Goal: Task Accomplishment & Management: Manage account settings

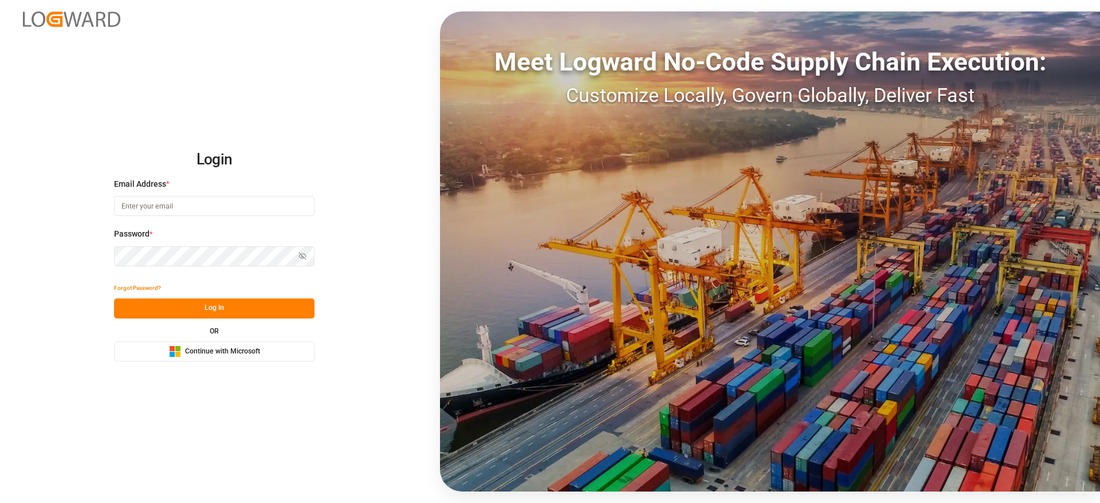
click at [178, 349] on rect at bounding box center [177, 348] width 5 height 5
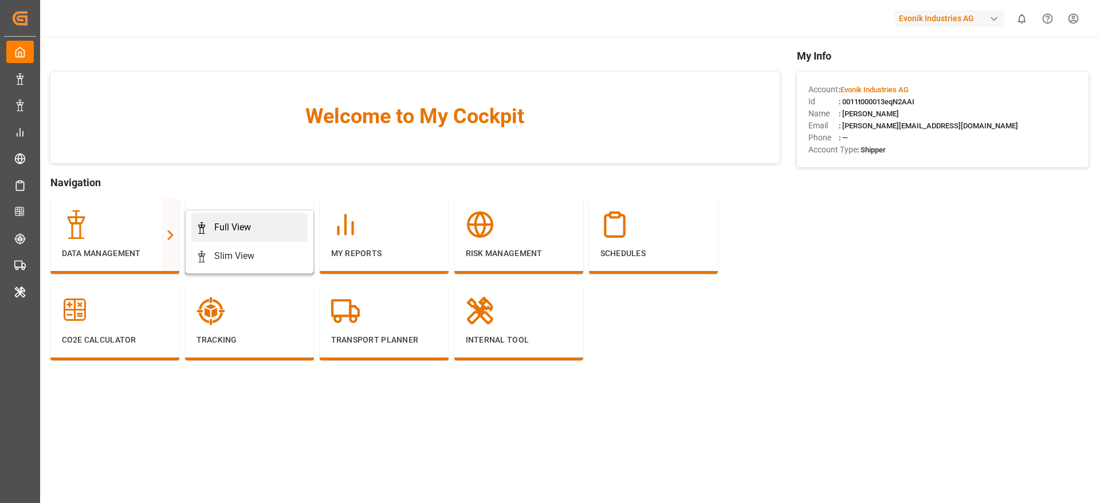
click at [225, 224] on div "Full View" at bounding box center [232, 228] width 37 height 14
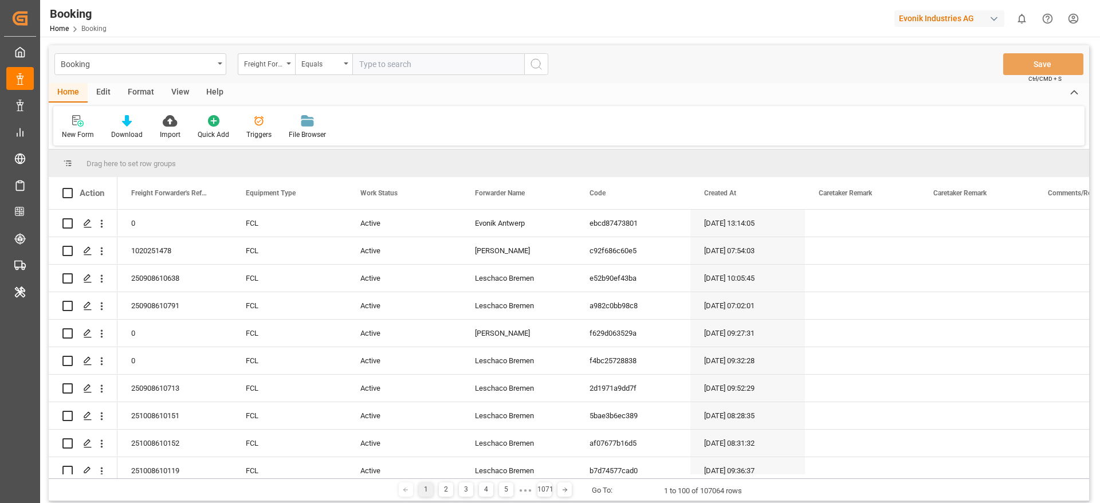
click at [153, 87] on div "Format" at bounding box center [141, 92] width 44 height 19
click at [85, 126] on div at bounding box center [79, 121] width 34 height 12
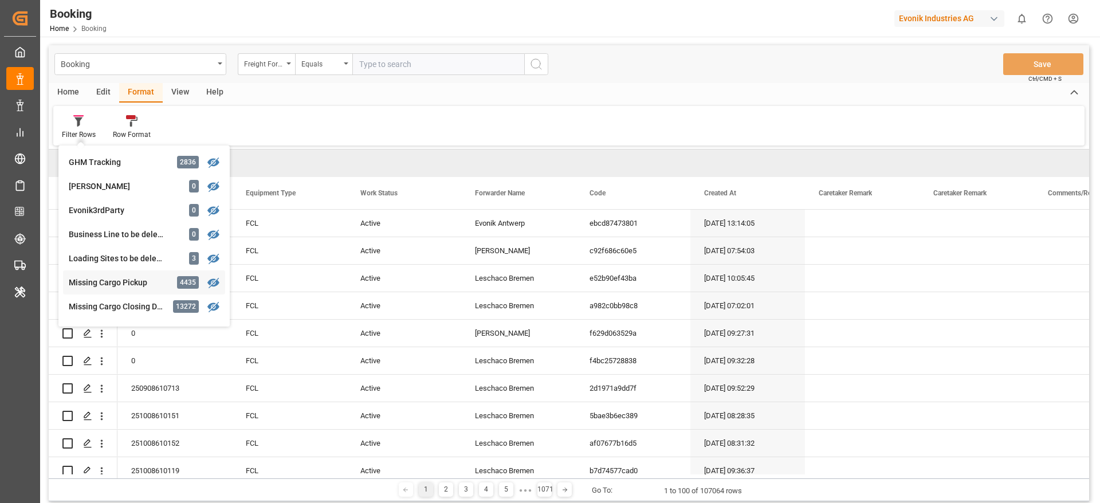
scroll to position [258, 0]
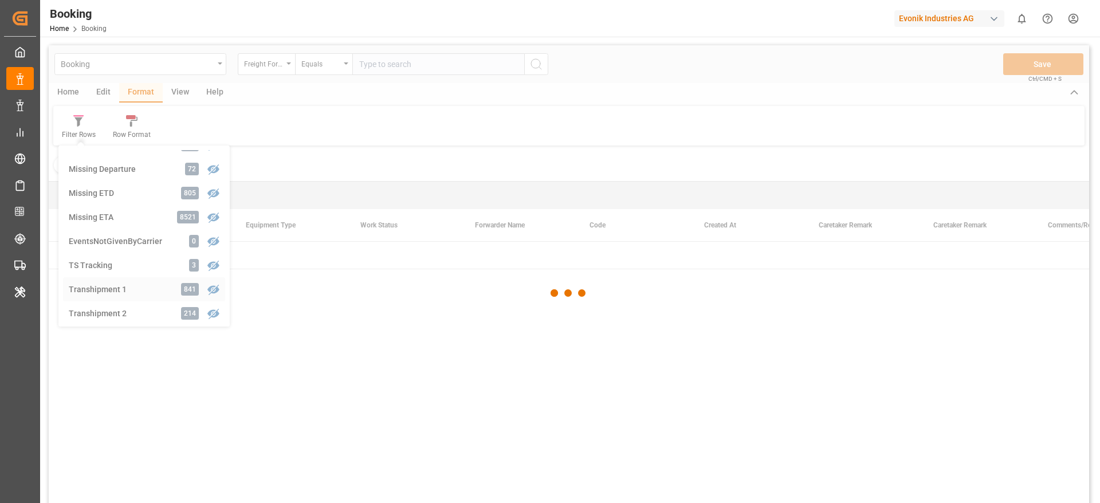
click at [145, 286] on div "Booking Freight Forwarder's Reference No. Equals Save Ctrl/CMD + S Home Edit Fo…" at bounding box center [569, 289] width 1040 height 488
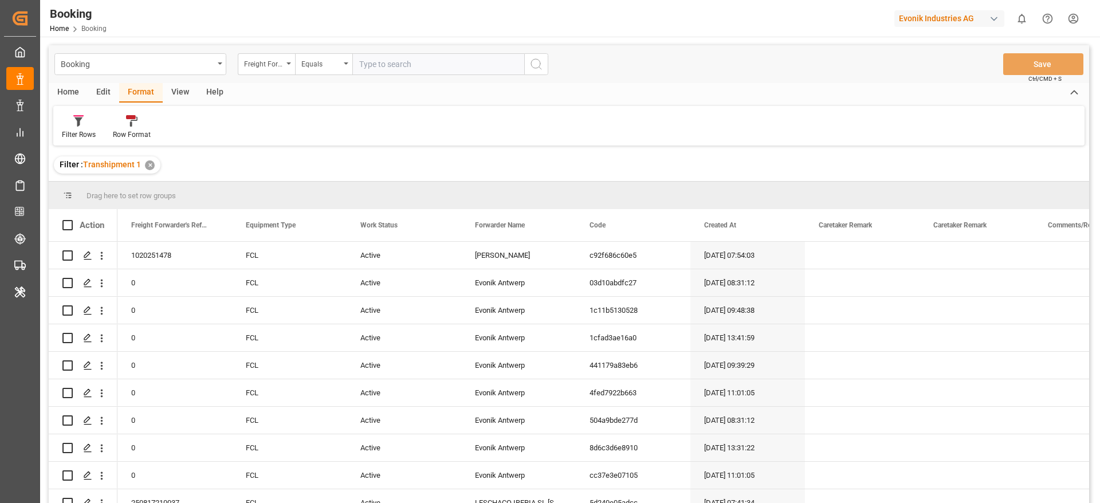
drag, startPoint x: 173, startPoint y: 90, endPoint x: 159, endPoint y: 98, distance: 15.6
click at [174, 90] on div "View" at bounding box center [180, 92] width 35 height 19
click at [72, 129] on div "Default" at bounding box center [73, 134] width 22 height 10
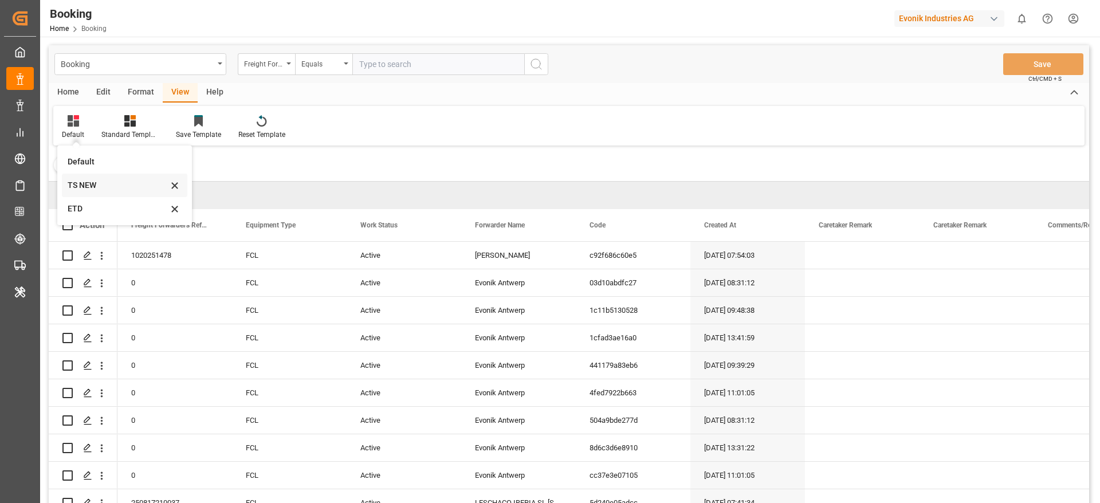
click at [87, 187] on div "TS NEW" at bounding box center [118, 185] width 100 height 12
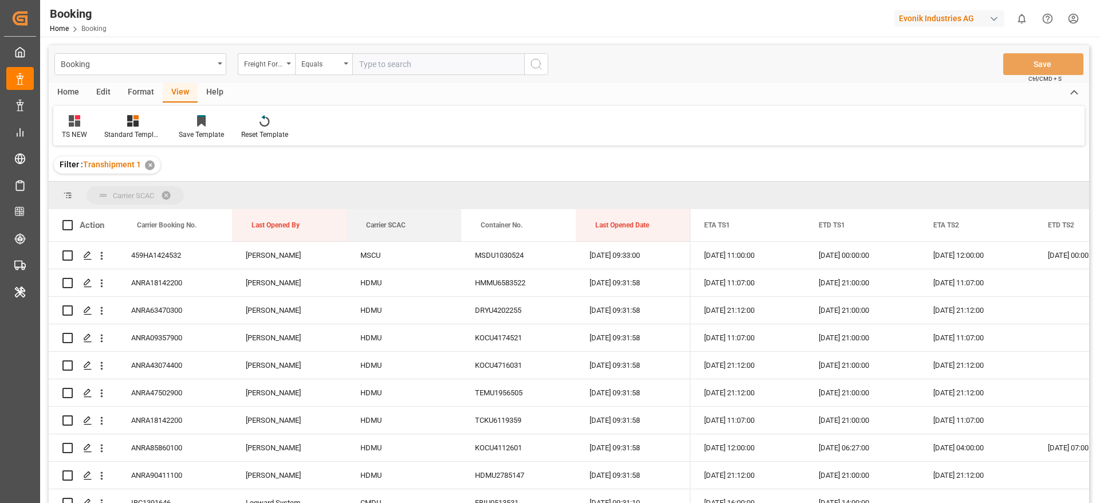
drag, startPoint x: 384, startPoint y: 217, endPoint x: 366, endPoint y: 193, distance: 29.9
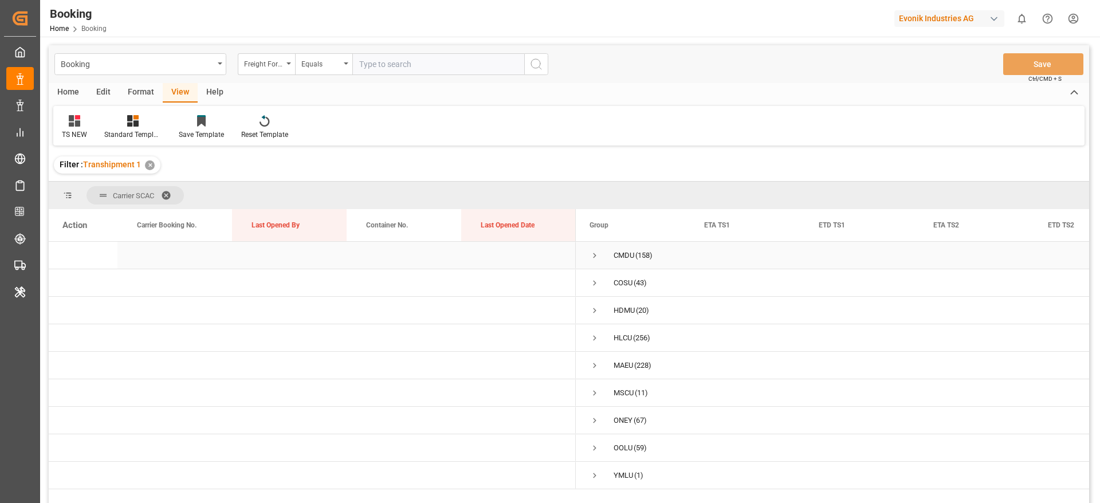
click at [592, 257] on span "Press SPACE to select this row." at bounding box center [594, 255] width 10 height 10
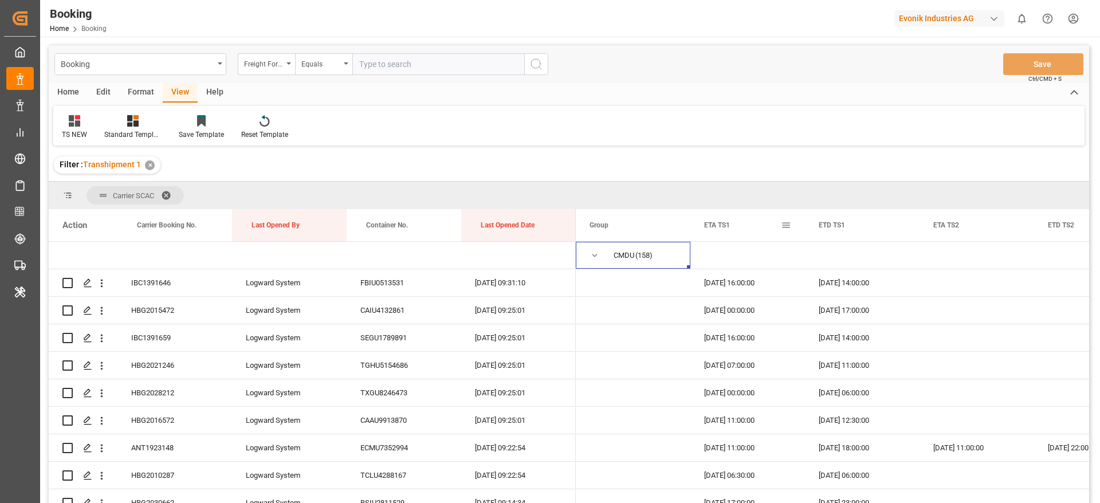
click at [787, 227] on span at bounding box center [786, 225] width 10 height 10
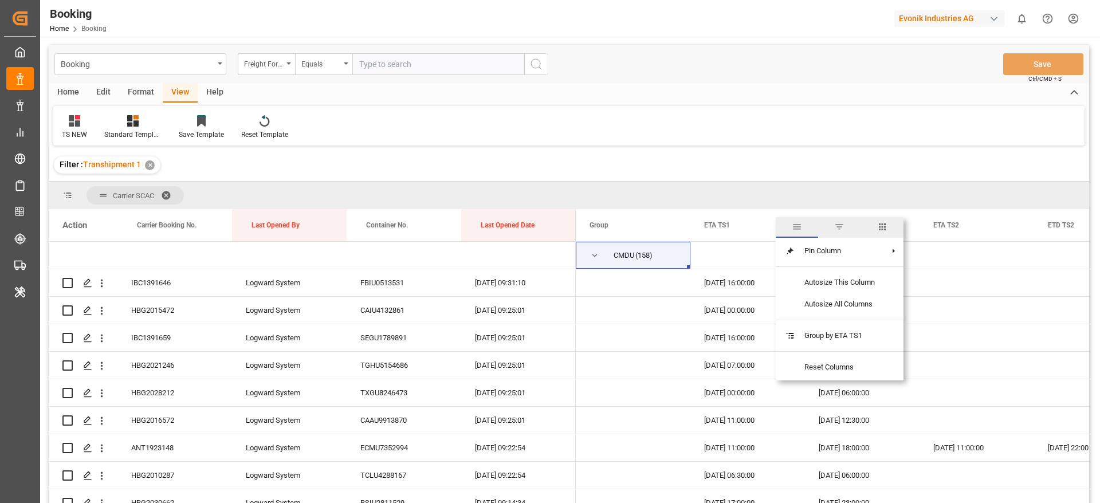
click at [887, 229] on span "columns" at bounding box center [882, 227] width 10 height 10
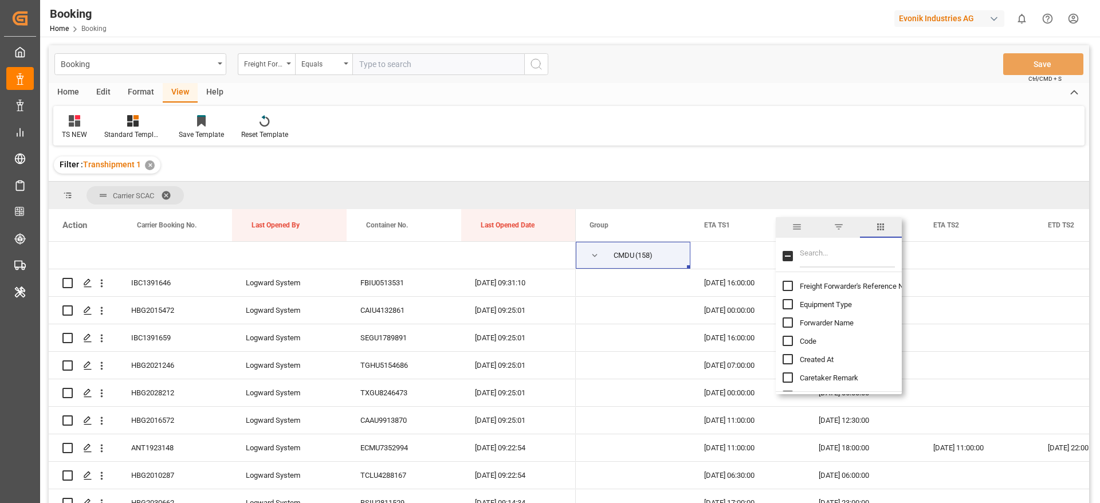
click at [859, 259] on input "Filter Columns Input" at bounding box center [847, 256] width 95 height 23
type input "upda"
click at [855, 324] on span "Update Last Opened By" at bounding box center [838, 322] width 76 height 9
checkbox input "false"
checkbox input "true"
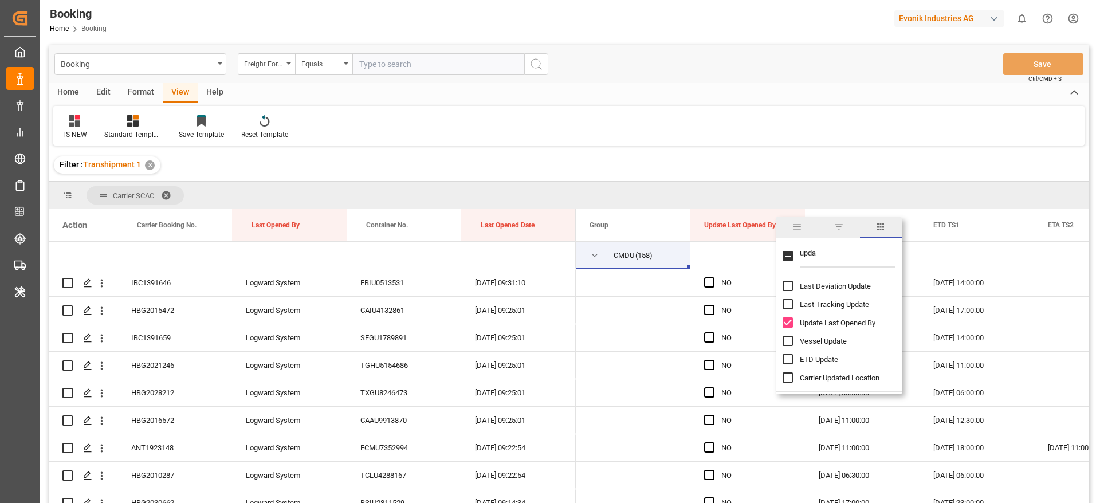
click at [821, 152] on div "Filter : Transhipment 1 ✕" at bounding box center [569, 165] width 1040 height 32
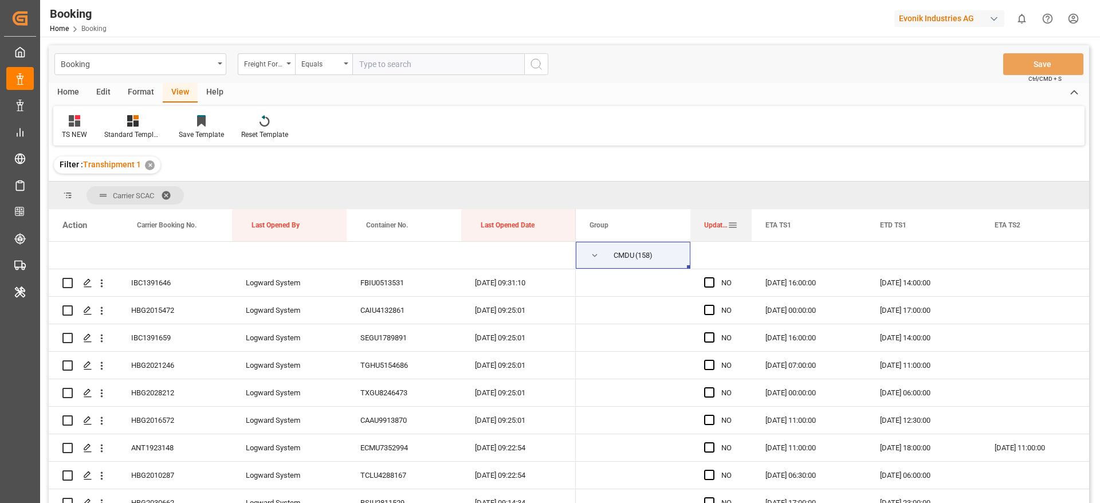
drag, startPoint x: 803, startPoint y: 221, endPoint x: 749, endPoint y: 233, distance: 55.2
click at [749, 233] on div at bounding box center [751, 225] width 5 height 32
click at [709, 284] on span "Press SPACE to select this row." at bounding box center [709, 282] width 10 height 10
click at [713, 277] on input "Press SPACE to select this row." at bounding box center [713, 277] width 0 height 0
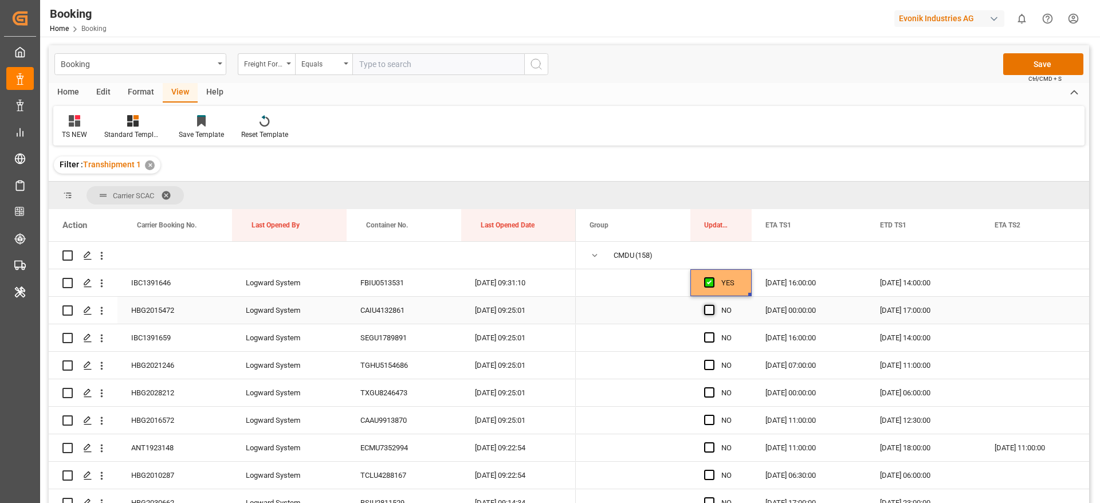
click at [710, 309] on span "Press SPACE to select this row." at bounding box center [709, 310] width 10 height 10
click at [713, 305] on input "Press SPACE to select this row." at bounding box center [713, 305] width 0 height 0
click at [708, 335] on span "Press SPACE to select this row." at bounding box center [709, 337] width 10 height 10
click at [713, 332] on input "Press SPACE to select this row." at bounding box center [713, 332] width 0 height 0
click at [706, 364] on span "Press SPACE to select this row." at bounding box center [709, 365] width 10 height 10
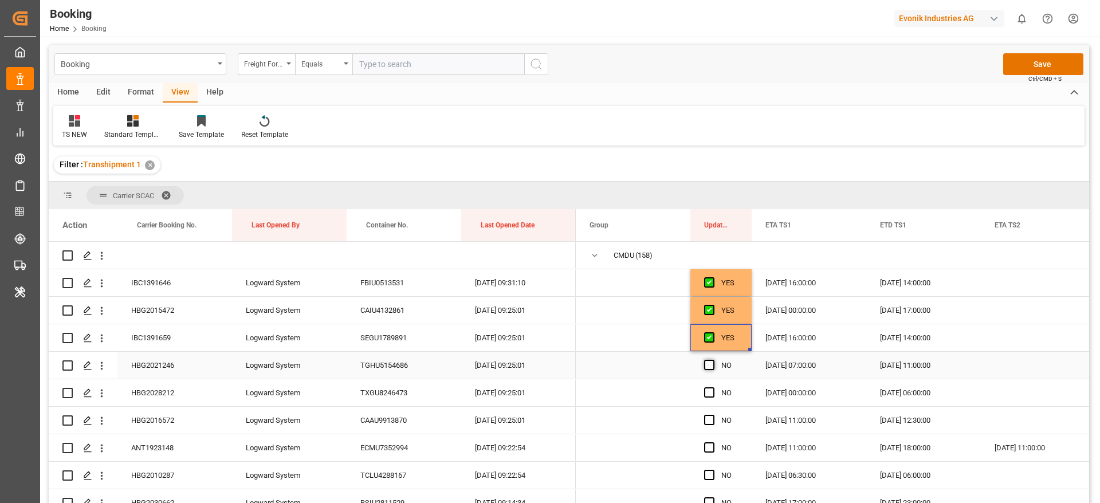
click at [713, 360] on input "Press SPACE to select this row." at bounding box center [713, 360] width 0 height 0
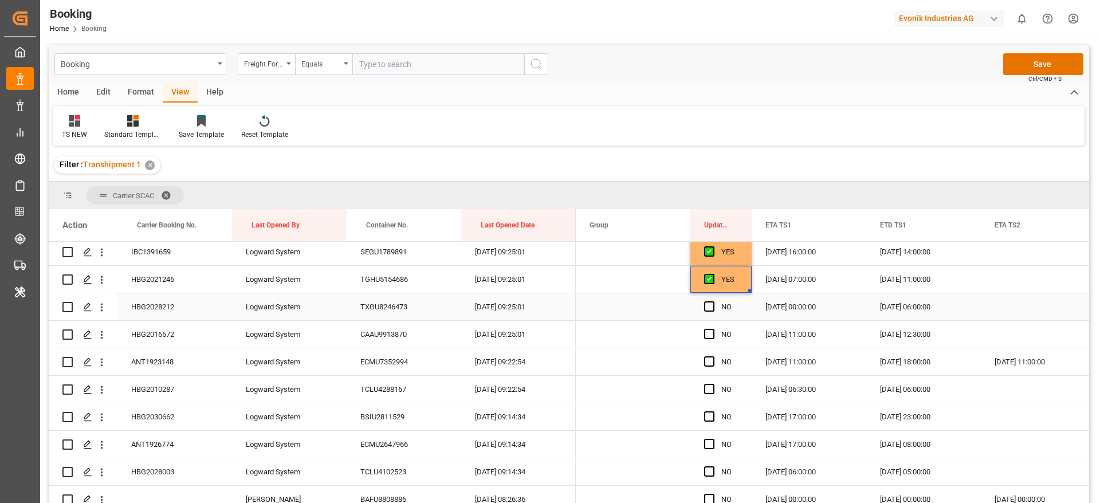
click at [711, 312] on div "Press SPACE to select this row." at bounding box center [712, 307] width 17 height 26
click at [711, 307] on span "Press SPACE to select this row." at bounding box center [709, 306] width 10 height 10
click at [713, 301] on input "Press SPACE to select this row." at bounding box center [713, 301] width 0 height 0
click at [711, 335] on span "Press SPACE to select this row." at bounding box center [709, 334] width 10 height 10
click at [713, 329] on input "Press SPACE to select this row." at bounding box center [713, 329] width 0 height 0
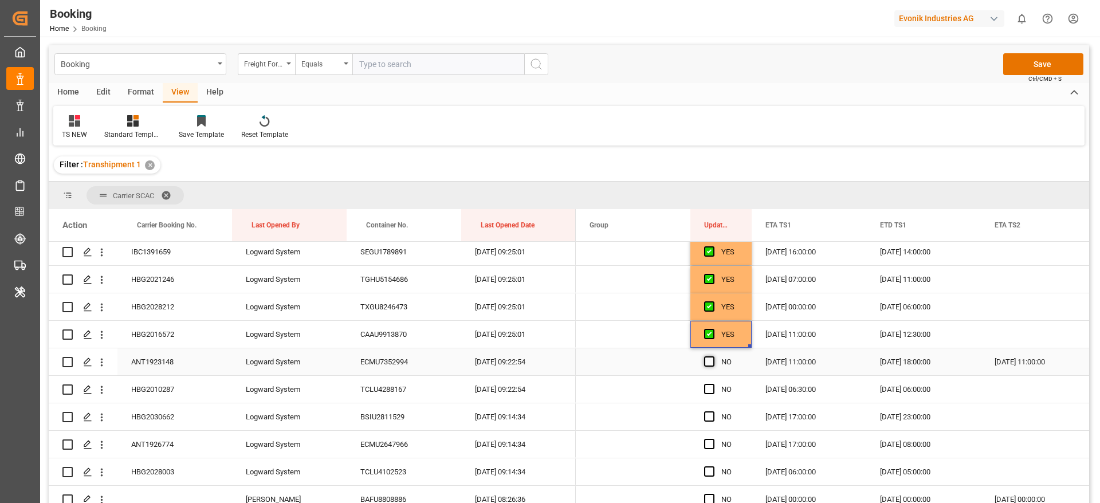
click at [712, 362] on span "Press SPACE to select this row." at bounding box center [709, 361] width 10 height 10
click at [713, 356] on input "Press SPACE to select this row." at bounding box center [713, 356] width 0 height 0
click at [711, 390] on span "Press SPACE to select this row." at bounding box center [709, 389] width 10 height 10
click at [713, 384] on input "Press SPACE to select this row." at bounding box center [713, 384] width 0 height 0
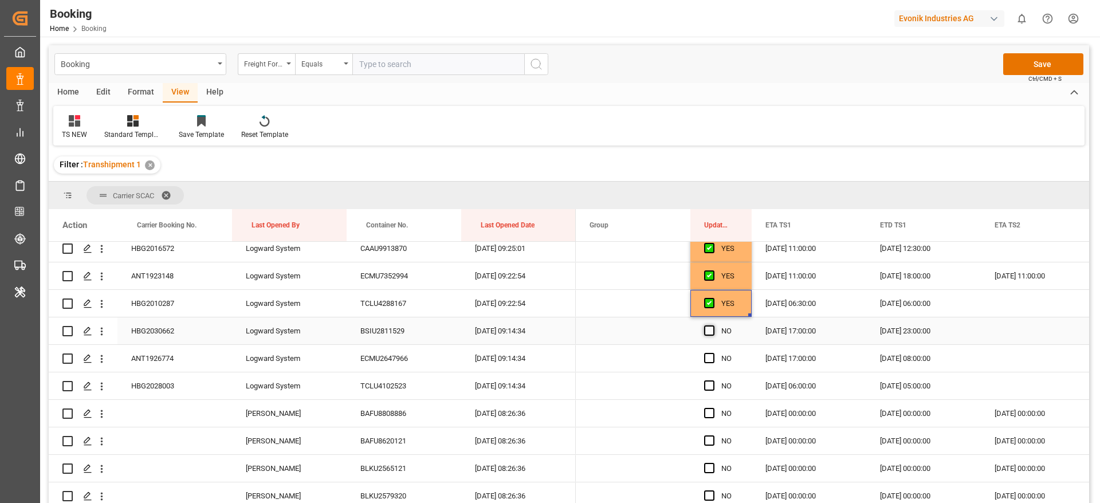
click at [709, 330] on span "Press SPACE to select this row." at bounding box center [709, 330] width 10 height 10
click at [713, 325] on input "Press SPACE to select this row." at bounding box center [713, 325] width 0 height 0
click at [709, 364] on div "Press SPACE to select this row." at bounding box center [712, 358] width 17 height 26
click at [707, 383] on span "Press SPACE to select this row." at bounding box center [709, 385] width 10 height 10
click at [713, 380] on input "Press SPACE to select this row." at bounding box center [713, 380] width 0 height 0
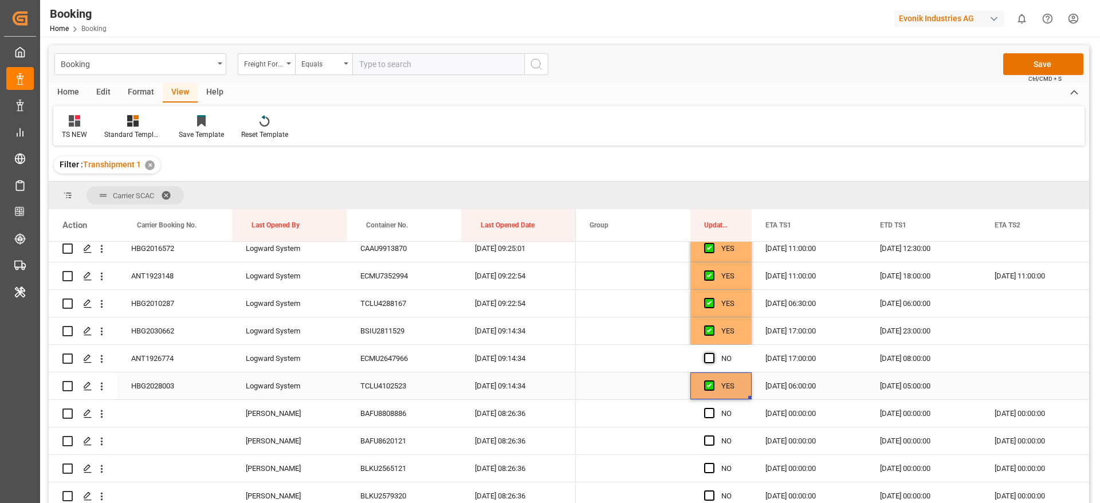
click at [707, 353] on span "Press SPACE to select this row." at bounding box center [709, 358] width 10 height 10
click at [713, 353] on input "Press SPACE to select this row." at bounding box center [713, 353] width 0 height 0
click at [706, 412] on span "Press SPACE to select this row." at bounding box center [709, 413] width 10 height 10
click at [713, 408] on input "Press SPACE to select this row." at bounding box center [713, 408] width 0 height 0
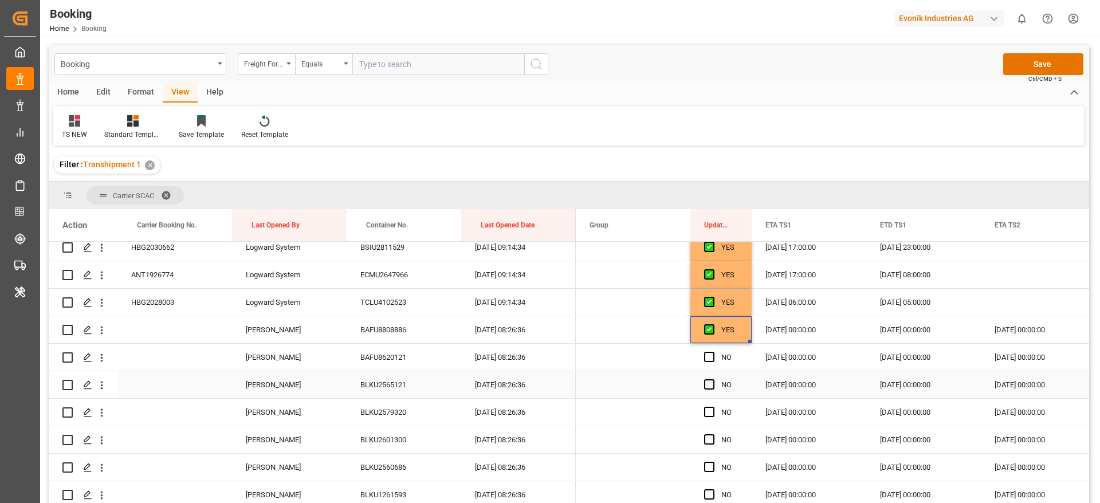
scroll to position [258, 0]
click at [710, 355] on span "Press SPACE to select this row." at bounding box center [709, 354] width 10 height 10
click at [713, 349] on input "Press SPACE to select this row." at bounding box center [713, 349] width 0 height 0
click at [708, 382] on span "Press SPACE to select this row." at bounding box center [709, 382] width 10 height 10
click at [713, 377] on input "Press SPACE to select this row." at bounding box center [713, 377] width 0 height 0
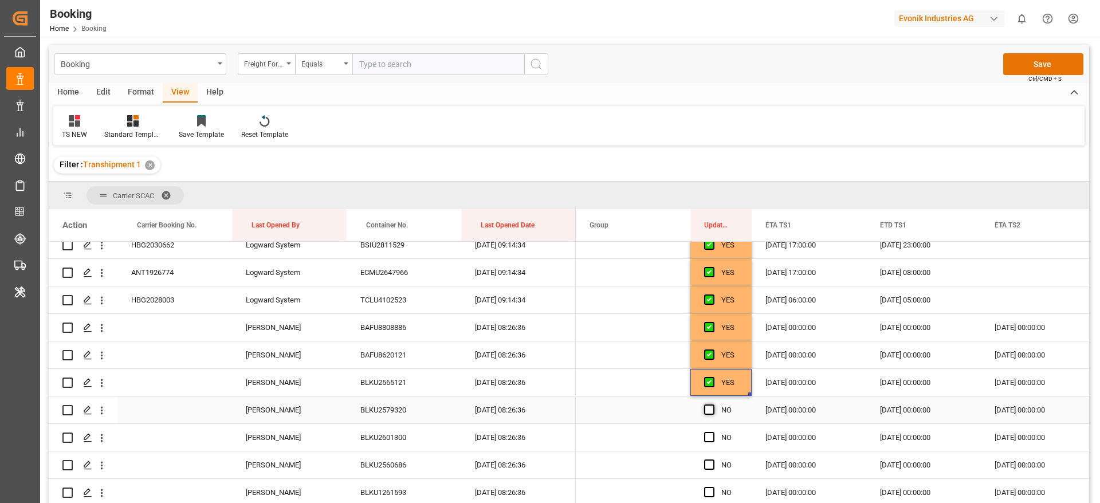
click at [710, 412] on span "Press SPACE to select this row." at bounding box center [709, 409] width 10 height 10
click at [713, 404] on input "Press SPACE to select this row." at bounding box center [713, 404] width 0 height 0
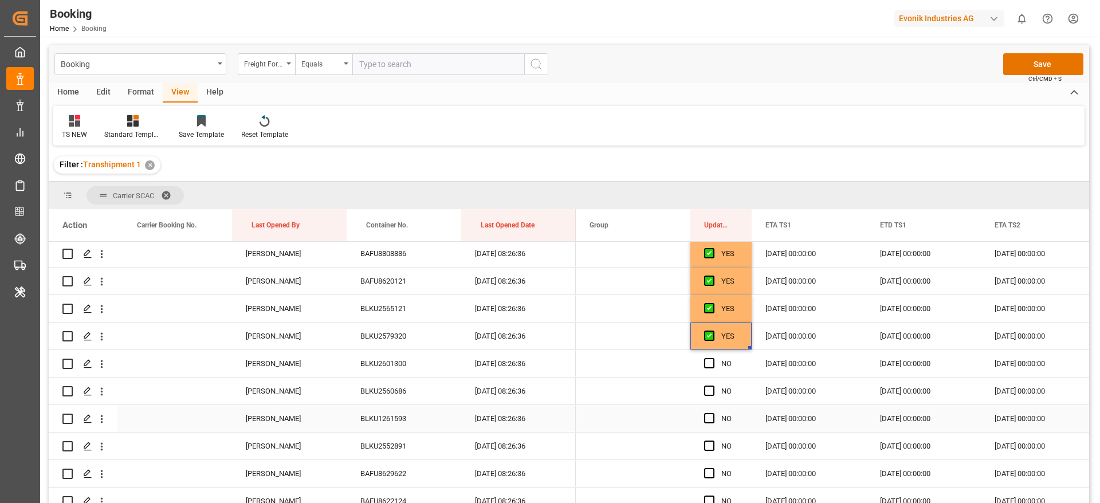
scroll to position [344, 0]
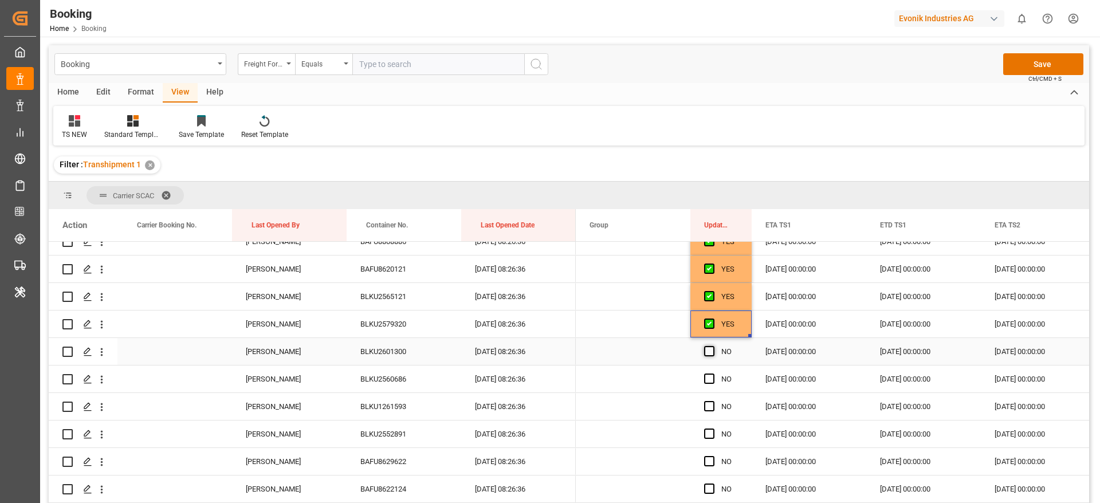
click at [709, 354] on span "Press SPACE to select this row." at bounding box center [709, 351] width 10 height 10
click at [713, 346] on input "Press SPACE to select this row." at bounding box center [713, 346] width 0 height 0
click at [709, 380] on span "Press SPACE to select this row." at bounding box center [709, 378] width 10 height 10
click at [713, 373] on input "Press SPACE to select this row." at bounding box center [713, 373] width 0 height 0
click at [711, 411] on div "Press SPACE to select this row." at bounding box center [712, 406] width 17 height 26
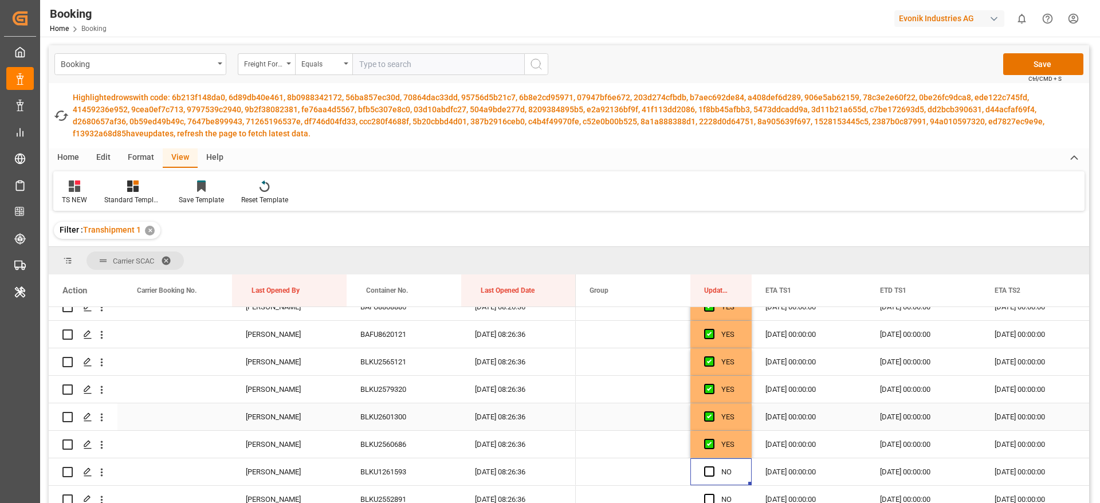
scroll to position [430, 0]
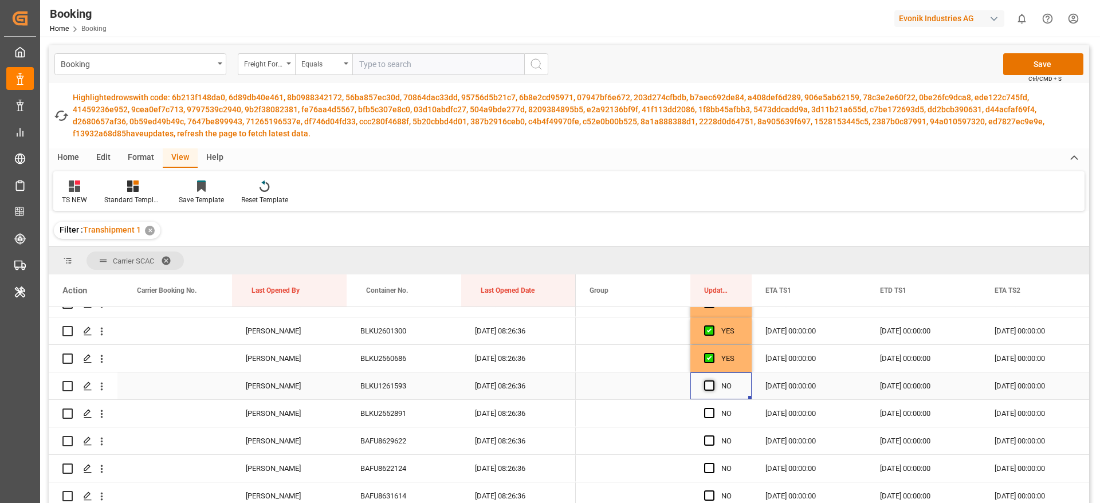
click at [708, 385] on span "Press SPACE to select this row." at bounding box center [709, 385] width 10 height 10
click at [713, 380] on input "Press SPACE to select this row." at bounding box center [713, 380] width 0 height 0
click at [711, 414] on span "Press SPACE to select this row." at bounding box center [709, 413] width 10 height 10
click at [713, 408] on input "Press SPACE to select this row." at bounding box center [713, 408] width 0 height 0
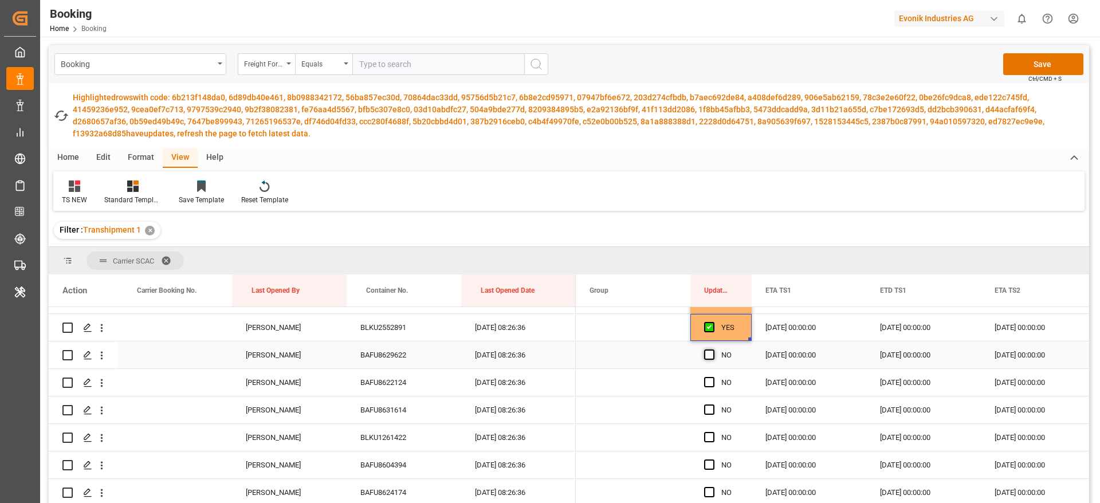
click at [710, 356] on span "Press SPACE to select this row." at bounding box center [709, 354] width 10 height 10
click at [713, 349] on input "Press SPACE to select this row." at bounding box center [713, 349] width 0 height 0
click at [711, 383] on span "Press SPACE to select this row." at bounding box center [709, 382] width 10 height 10
click at [713, 377] on input "Press SPACE to select this row." at bounding box center [713, 377] width 0 height 0
click at [712, 411] on span "Press SPACE to select this row." at bounding box center [709, 409] width 10 height 10
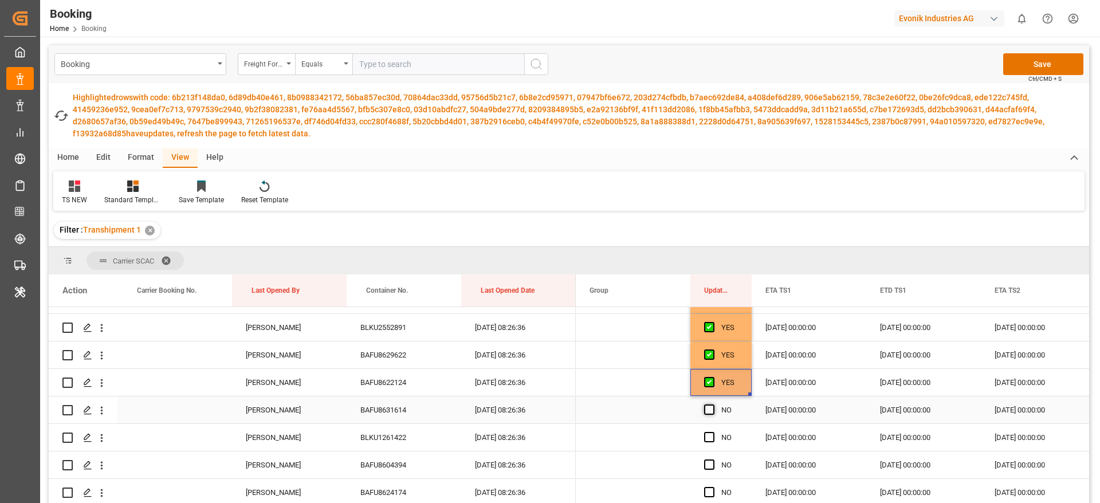
click at [713, 404] on input "Press SPACE to select this row." at bounding box center [713, 404] width 0 height 0
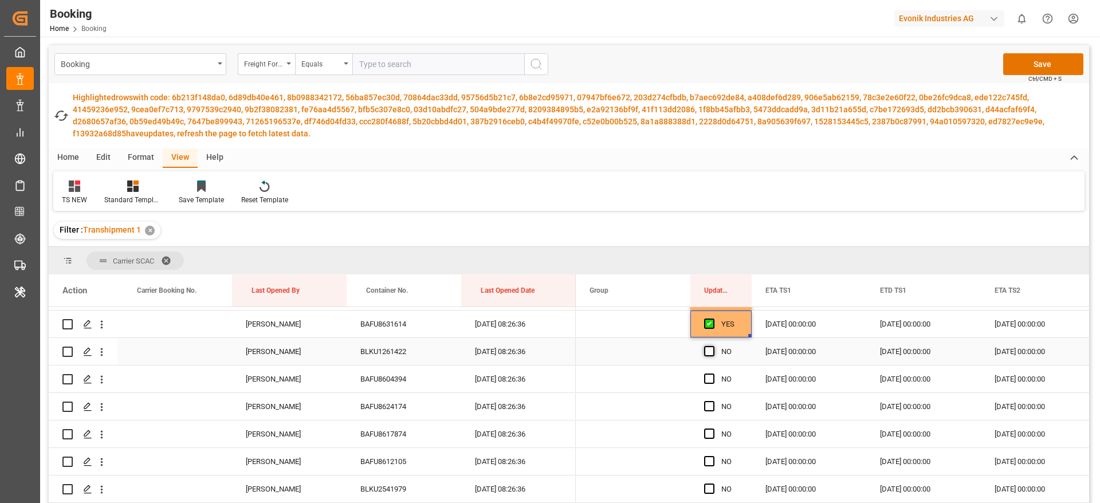
click at [708, 355] on span "Press SPACE to select this row." at bounding box center [709, 351] width 10 height 10
click at [713, 346] on input "Press SPACE to select this row." at bounding box center [713, 346] width 0 height 0
click at [707, 381] on span "Press SPACE to select this row." at bounding box center [709, 378] width 10 height 10
click at [713, 373] on input "Press SPACE to select this row." at bounding box center [713, 373] width 0 height 0
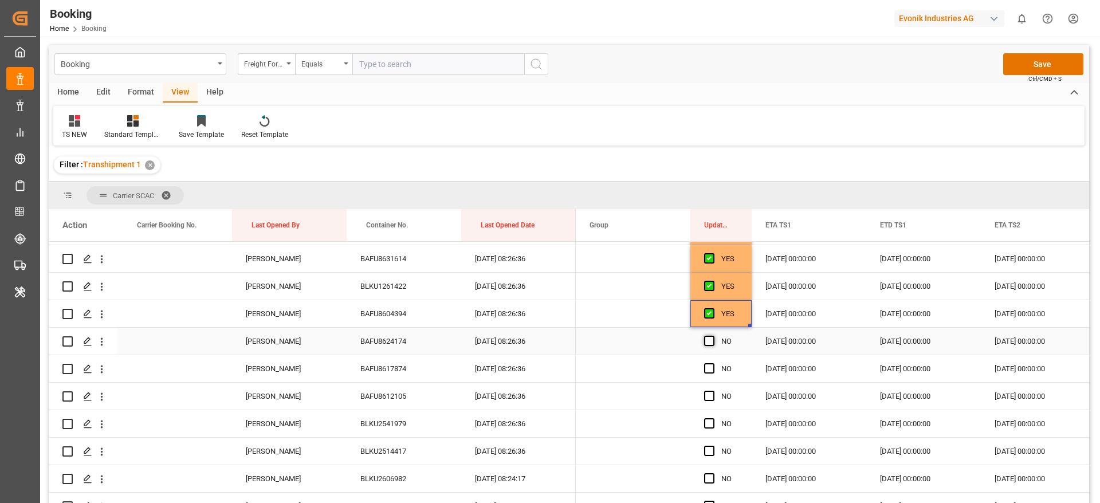
click at [712, 337] on span "Press SPACE to select this row." at bounding box center [709, 341] width 10 height 10
click at [713, 336] on input "Press SPACE to select this row." at bounding box center [713, 336] width 0 height 0
click at [706, 365] on span "Press SPACE to select this row." at bounding box center [709, 368] width 10 height 10
click at [713, 363] on input "Press SPACE to select this row." at bounding box center [713, 363] width 0 height 0
click at [706, 396] on span "Press SPACE to select this row." at bounding box center [709, 396] width 10 height 10
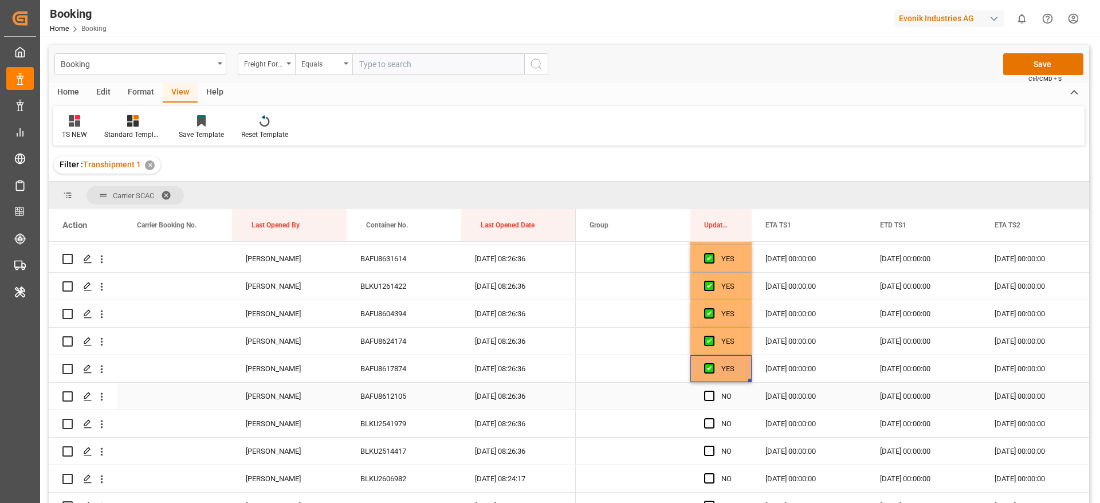
click at [713, 391] on input "Press SPACE to select this row." at bounding box center [713, 391] width 0 height 0
click at [708, 422] on span "Press SPACE to select this row." at bounding box center [709, 423] width 10 height 10
click at [713, 418] on input "Press SPACE to select this row." at bounding box center [713, 418] width 0 height 0
click at [710, 456] on div "Press SPACE to select this row." at bounding box center [712, 451] width 17 height 26
click at [709, 454] on span "Press SPACE to select this row." at bounding box center [709, 451] width 10 height 10
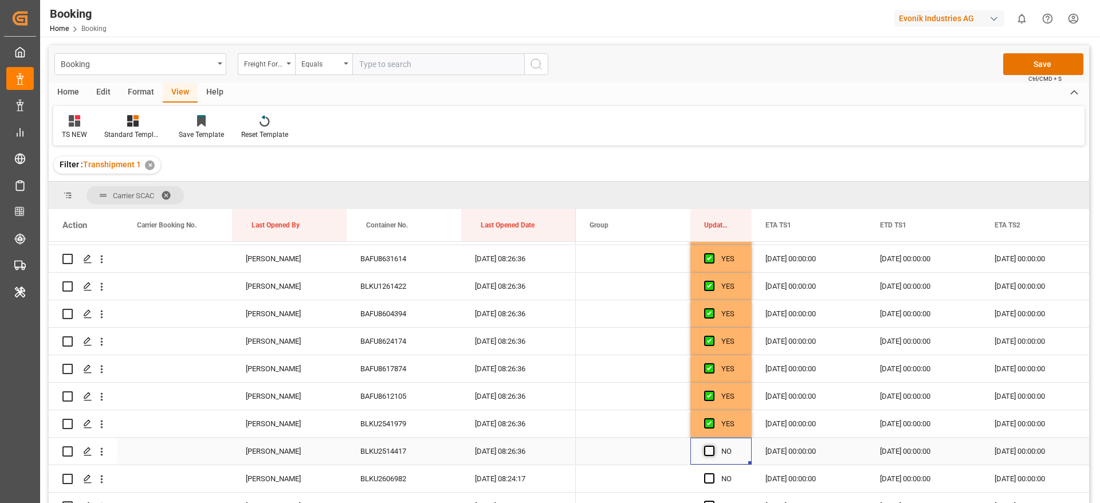
click at [713, 446] on input "Press SPACE to select this row." at bounding box center [713, 446] width 0 height 0
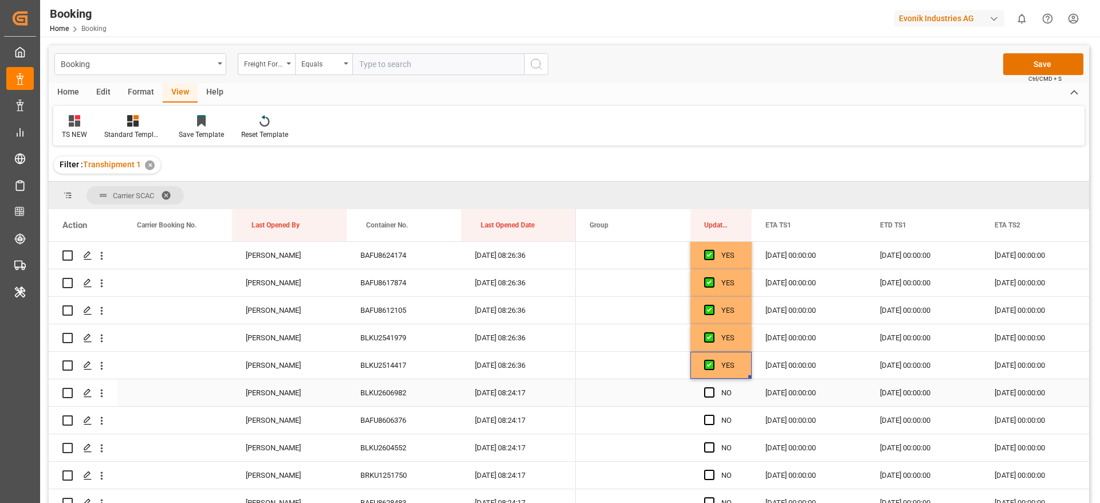
click at [706, 384] on div "Press SPACE to select this row." at bounding box center [712, 393] width 17 height 26
click at [708, 393] on span "Press SPACE to select this row." at bounding box center [709, 392] width 10 height 10
click at [713, 387] on input "Press SPACE to select this row." at bounding box center [713, 387] width 0 height 0
click at [708, 422] on span "Press SPACE to select this row." at bounding box center [709, 420] width 10 height 10
click at [713, 415] on input "Press SPACE to select this row." at bounding box center [713, 415] width 0 height 0
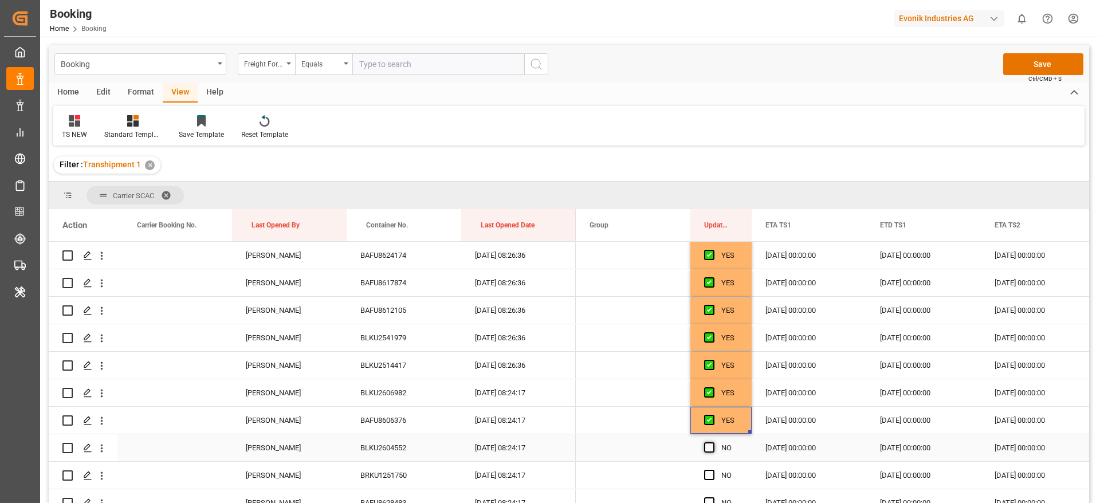
click at [710, 444] on span "Press SPACE to select this row." at bounding box center [709, 447] width 10 height 10
click at [713, 442] on input "Press SPACE to select this row." at bounding box center [713, 442] width 0 height 0
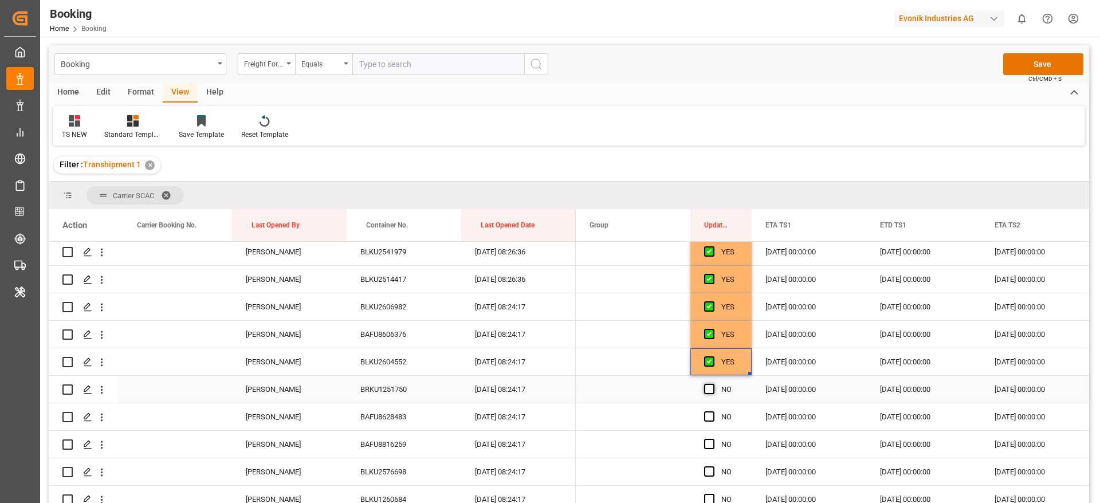
click at [708, 391] on span "Press SPACE to select this row." at bounding box center [709, 389] width 10 height 10
click at [713, 384] on input "Press SPACE to select this row." at bounding box center [713, 384] width 0 height 0
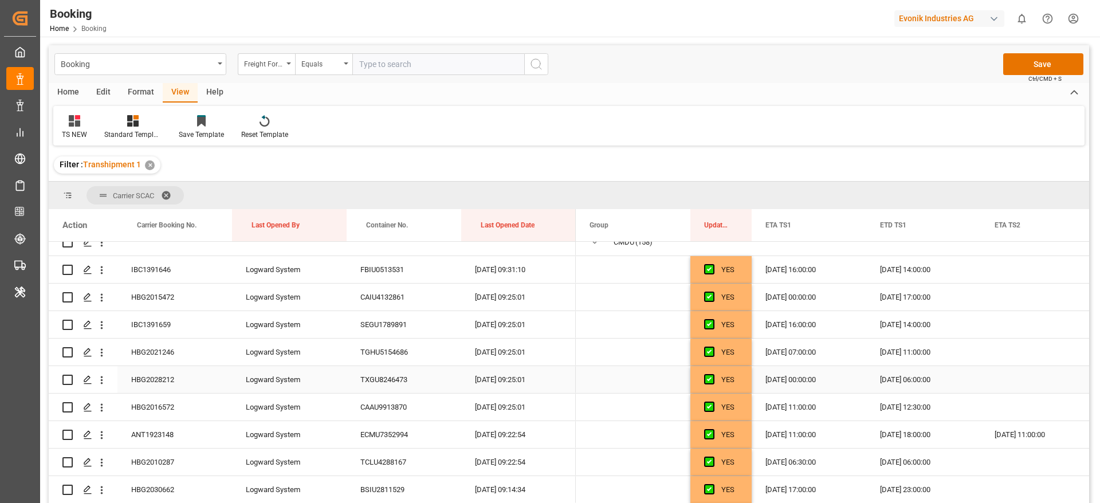
scroll to position [0, 0]
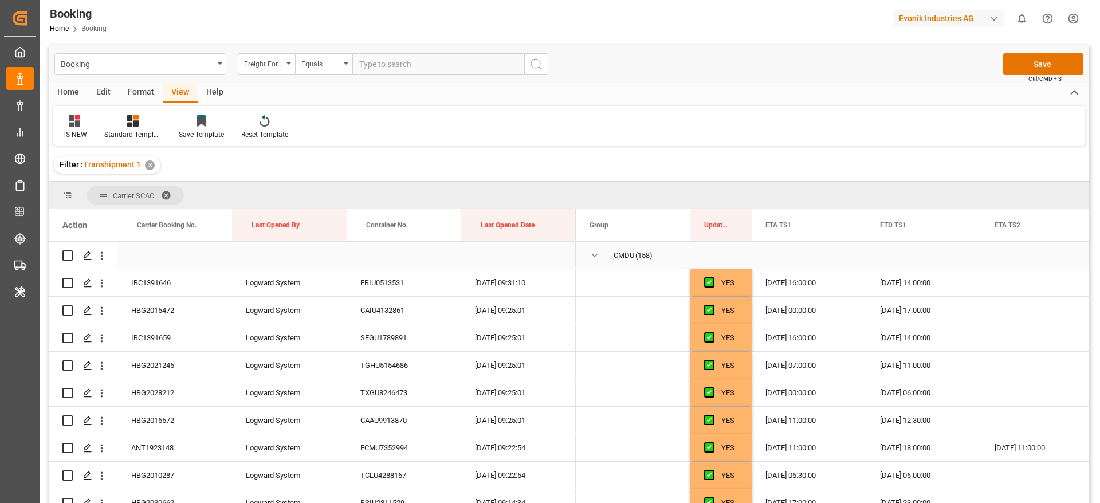
click at [587, 244] on div "CMDU (158)" at bounding box center [633, 255] width 115 height 27
click at [589, 251] on span "Press SPACE to select this row." at bounding box center [594, 255] width 10 height 10
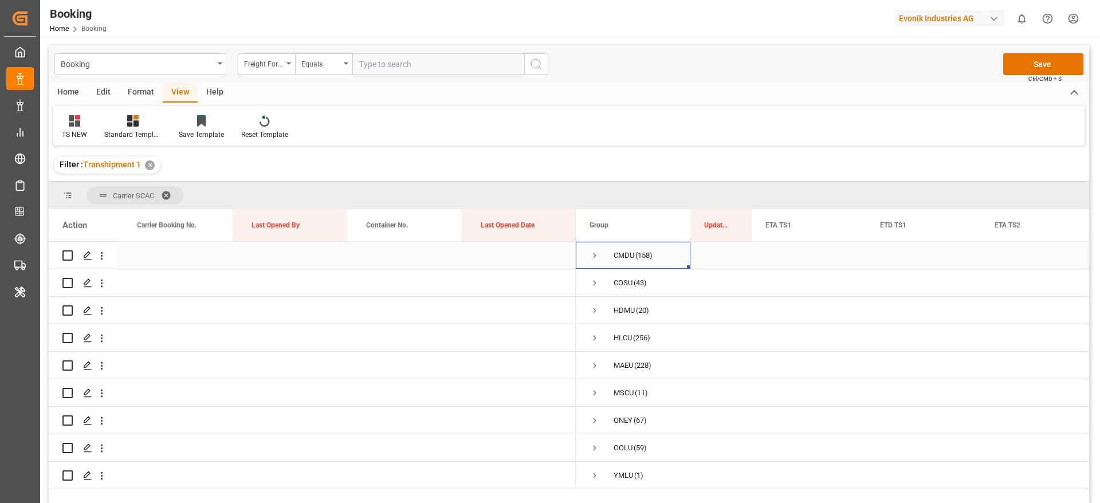
click at [592, 257] on span "Press SPACE to select this row." at bounding box center [594, 255] width 10 height 10
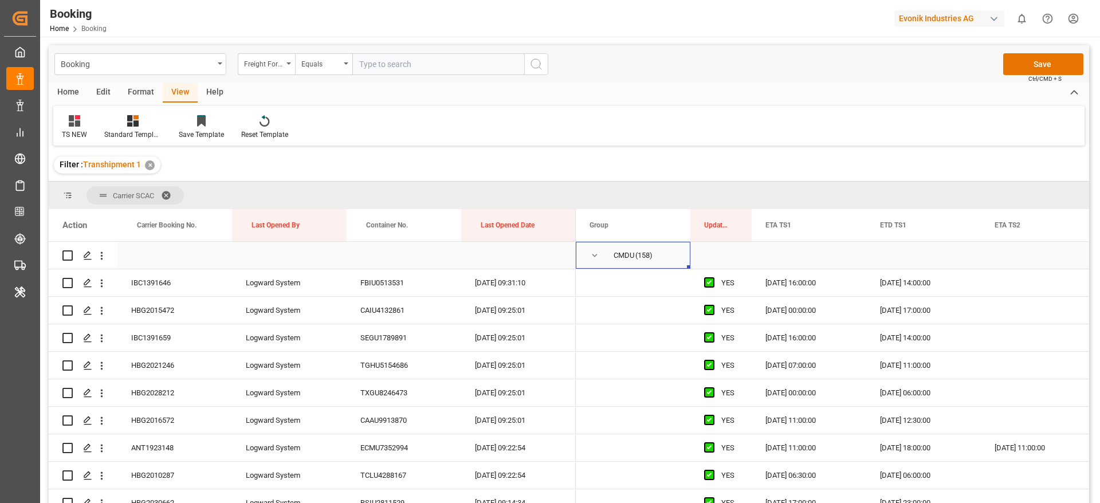
click at [592, 257] on span "Press SPACE to select this row." at bounding box center [594, 255] width 10 height 10
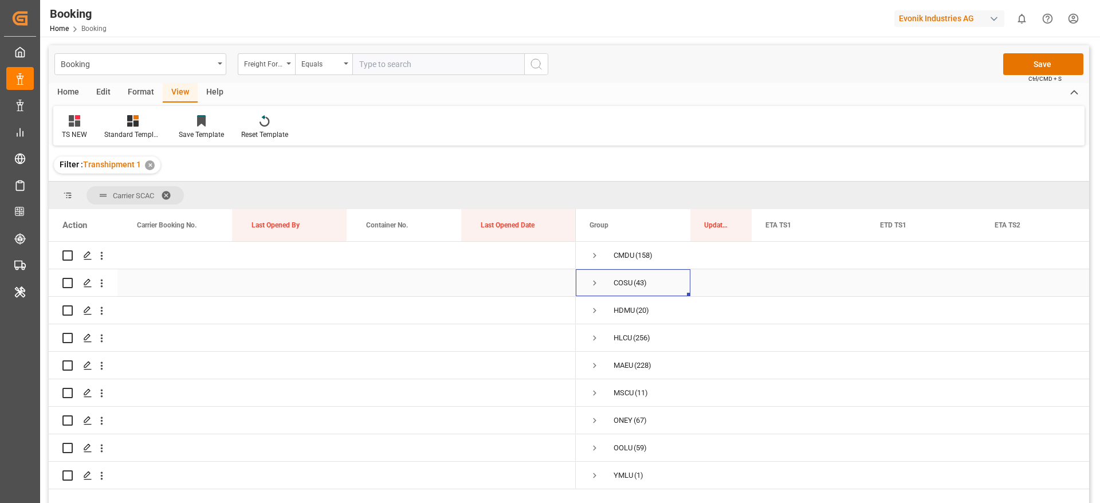
click at [591, 283] on span "Press SPACE to select this row." at bounding box center [594, 283] width 10 height 10
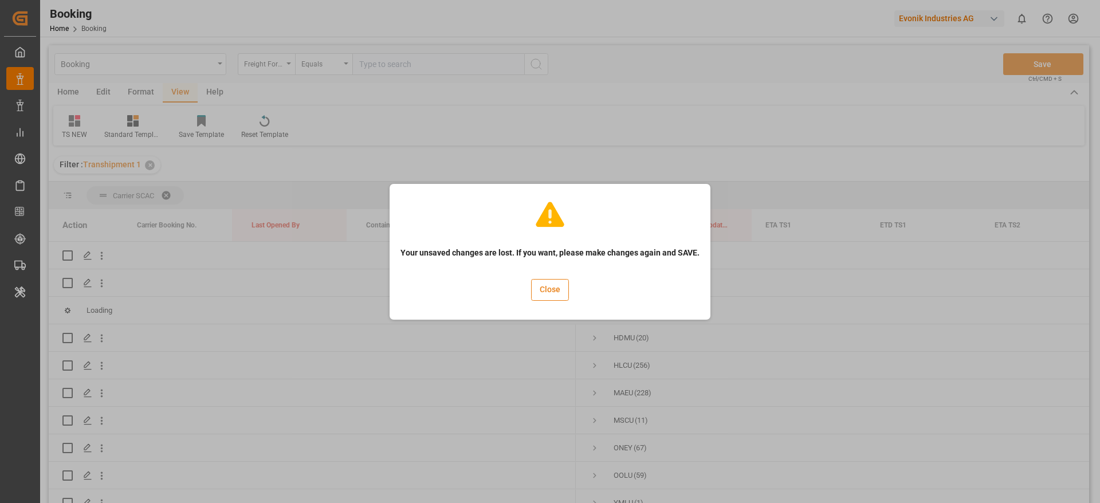
click at [547, 293] on button "Close" at bounding box center [550, 290] width 38 height 22
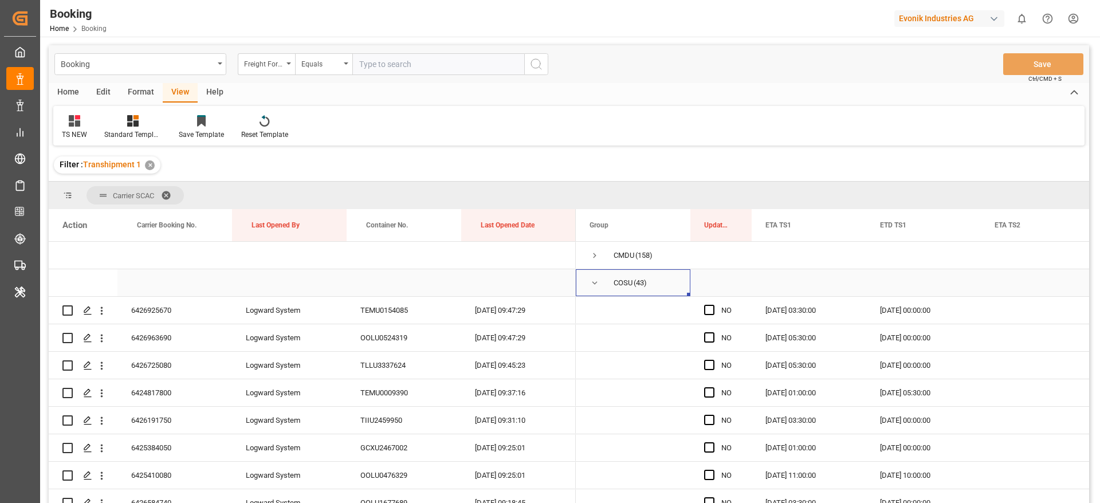
click at [590, 285] on span "Press SPACE to select this row." at bounding box center [594, 283] width 10 height 10
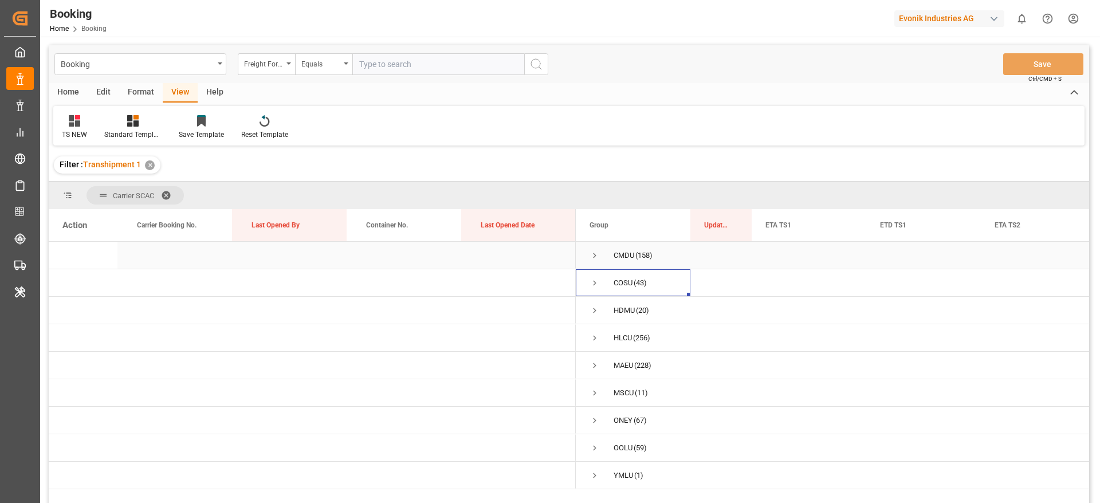
click at [595, 260] on span "Press SPACE to select this row." at bounding box center [594, 255] width 10 height 26
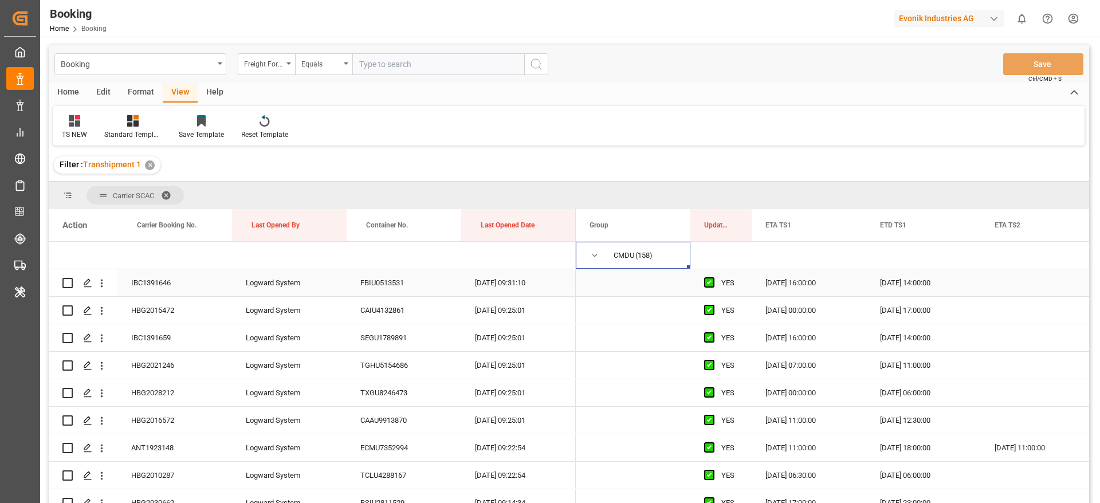
click at [703, 284] on div "YES" at bounding box center [720, 282] width 61 height 27
click at [707, 278] on span "Press SPACE to select this row." at bounding box center [709, 282] width 10 height 10
click at [713, 277] on input "Press SPACE to select this row." at bounding box center [713, 277] width 0 height 0
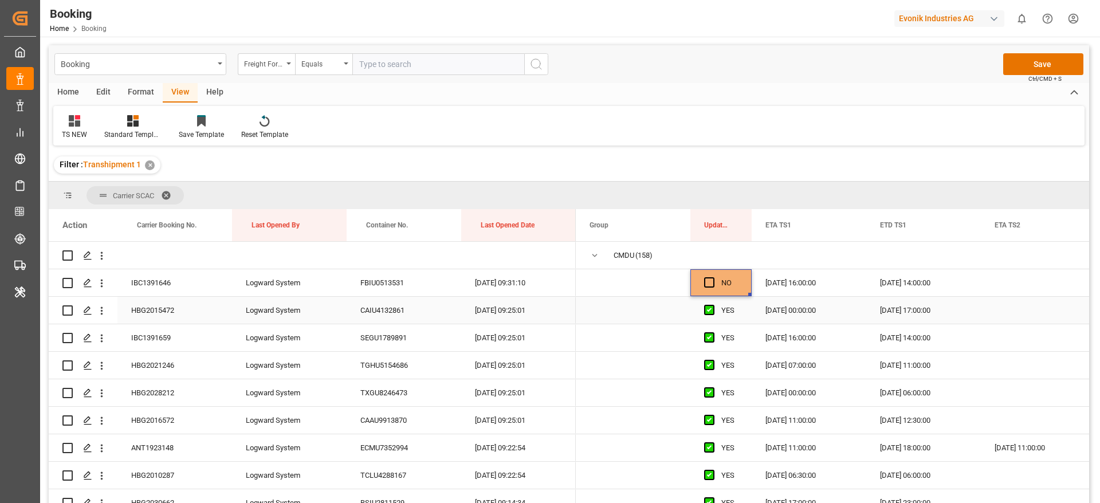
click at [706, 308] on span "Press SPACE to select this row." at bounding box center [709, 310] width 10 height 10
click at [713, 305] on input "Press SPACE to select this row." at bounding box center [713, 305] width 0 height 0
click at [707, 336] on span "Press SPACE to select this row." at bounding box center [709, 337] width 10 height 10
click at [713, 332] on input "Press SPACE to select this row." at bounding box center [713, 332] width 0 height 0
click at [711, 365] on span "Press SPACE to select this row." at bounding box center [709, 365] width 10 height 10
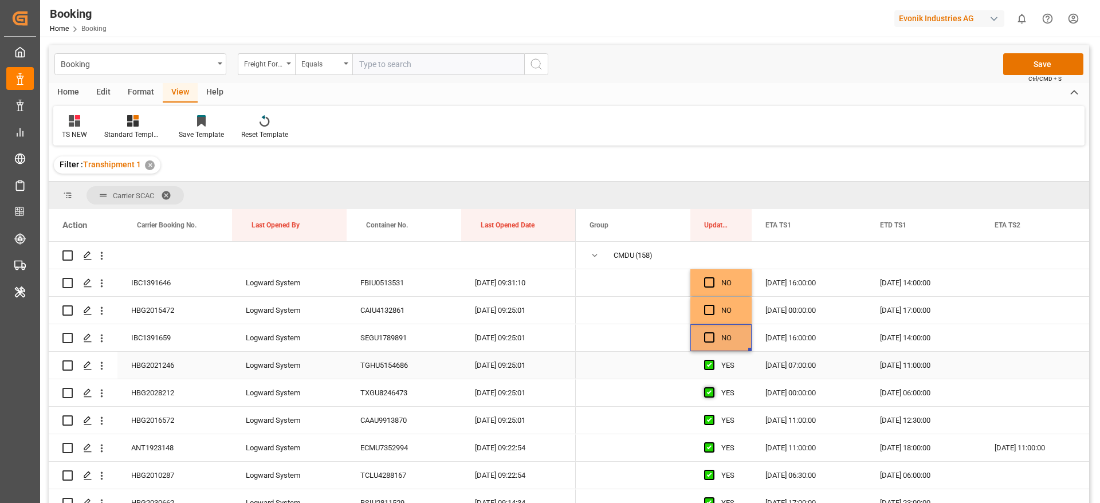
click at [713, 360] on input "Press SPACE to select this row." at bounding box center [713, 360] width 0 height 0
click at [709, 395] on span "Press SPACE to select this row." at bounding box center [709, 392] width 10 height 10
click at [713, 387] on input "Press SPACE to select this row." at bounding box center [713, 387] width 0 height 0
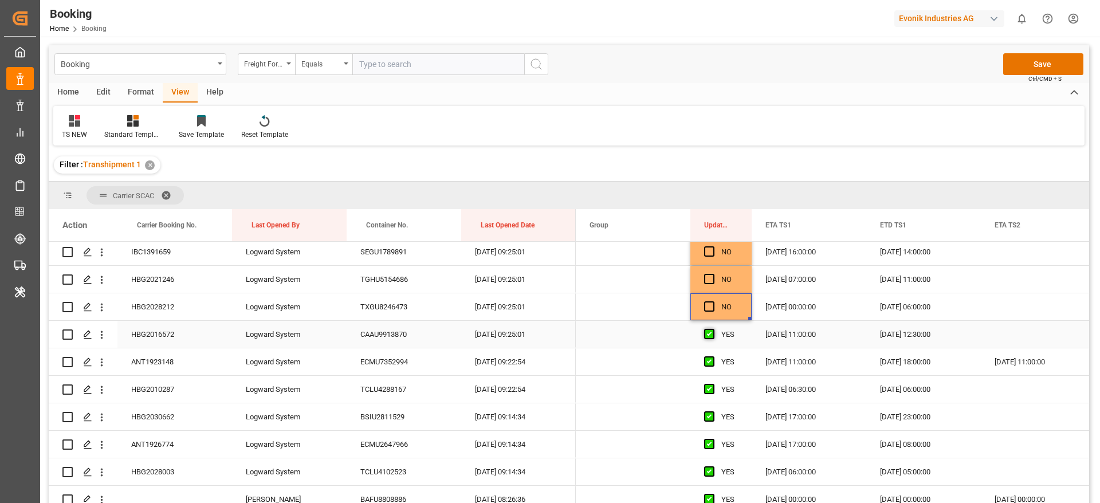
click at [704, 330] on span "Press SPACE to select this row." at bounding box center [709, 334] width 10 height 10
click at [713, 329] on input "Press SPACE to select this row." at bounding box center [713, 329] width 0 height 0
click at [706, 357] on span "Press SPACE to select this row." at bounding box center [709, 361] width 10 height 10
click at [713, 356] on input "Press SPACE to select this row." at bounding box center [713, 356] width 0 height 0
click at [708, 391] on span "Press SPACE to select this row." at bounding box center [709, 389] width 10 height 10
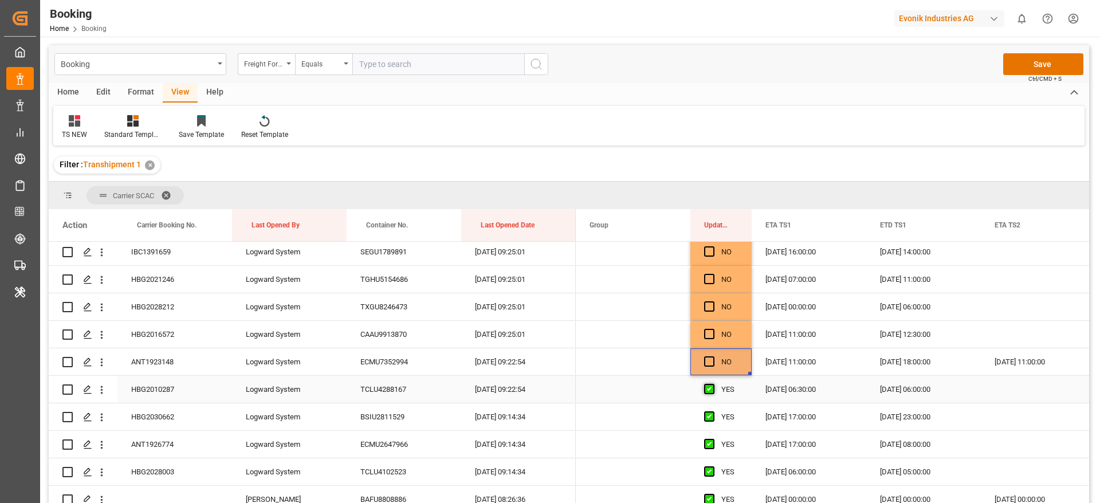
click at [713, 384] on input "Press SPACE to select this row." at bounding box center [713, 384] width 0 height 0
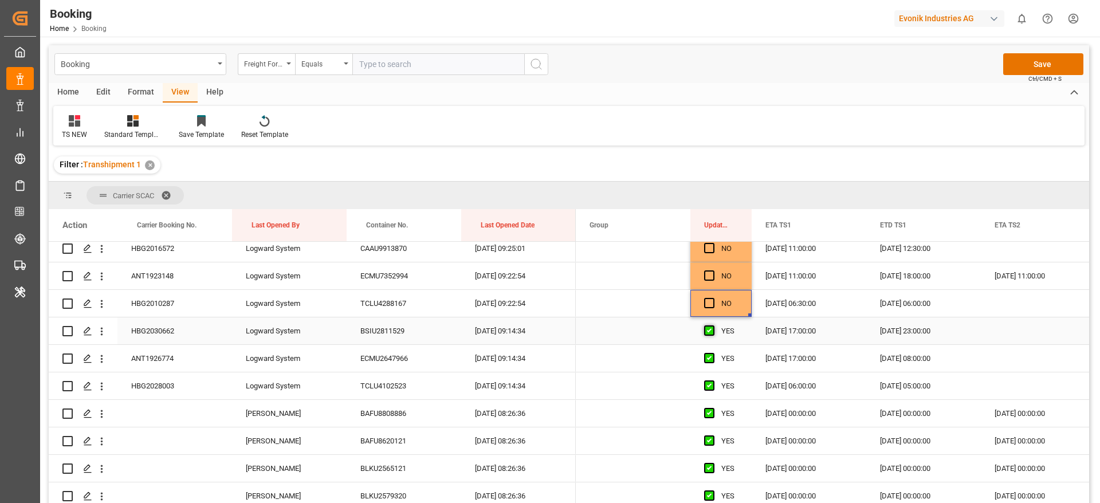
click at [705, 328] on span "Press SPACE to select this row." at bounding box center [709, 330] width 10 height 10
click at [713, 325] on input "Press SPACE to select this row." at bounding box center [713, 325] width 0 height 0
click at [707, 355] on span "Press SPACE to select this row." at bounding box center [709, 358] width 10 height 10
click at [713, 353] on input "Press SPACE to select this row." at bounding box center [713, 353] width 0 height 0
click at [713, 387] on span "Press SPACE to select this row." at bounding box center [709, 385] width 10 height 10
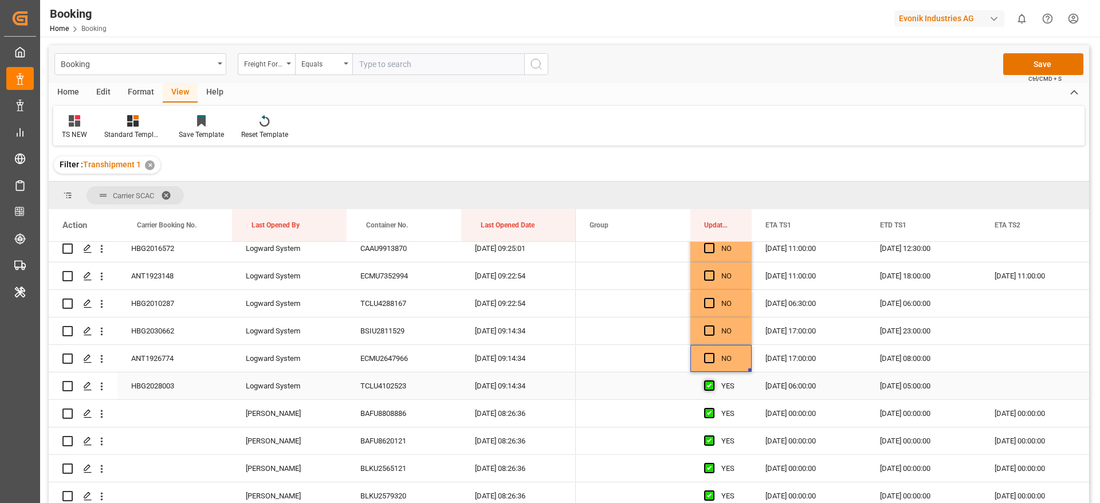
click at [713, 380] on input "Press SPACE to select this row." at bounding box center [713, 380] width 0 height 0
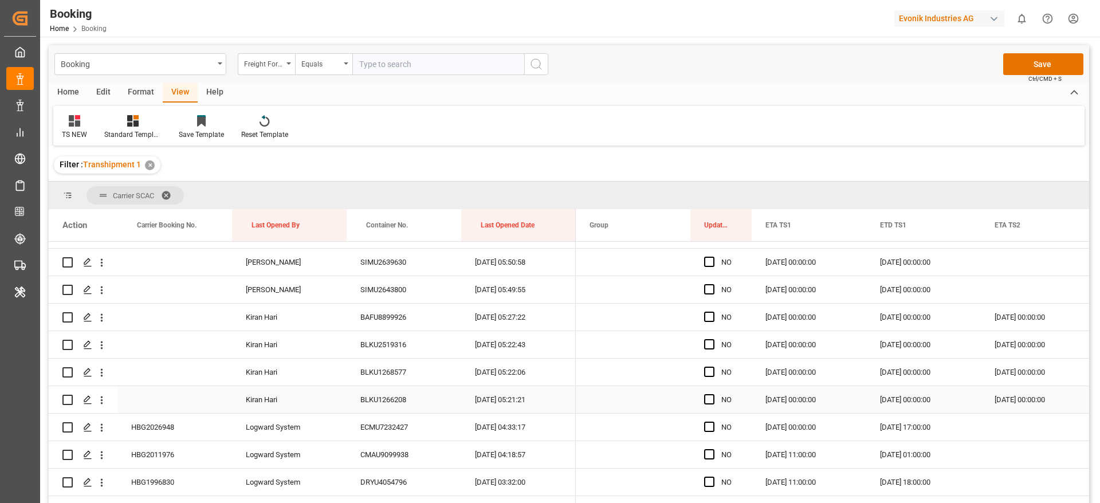
scroll to position [2663, 0]
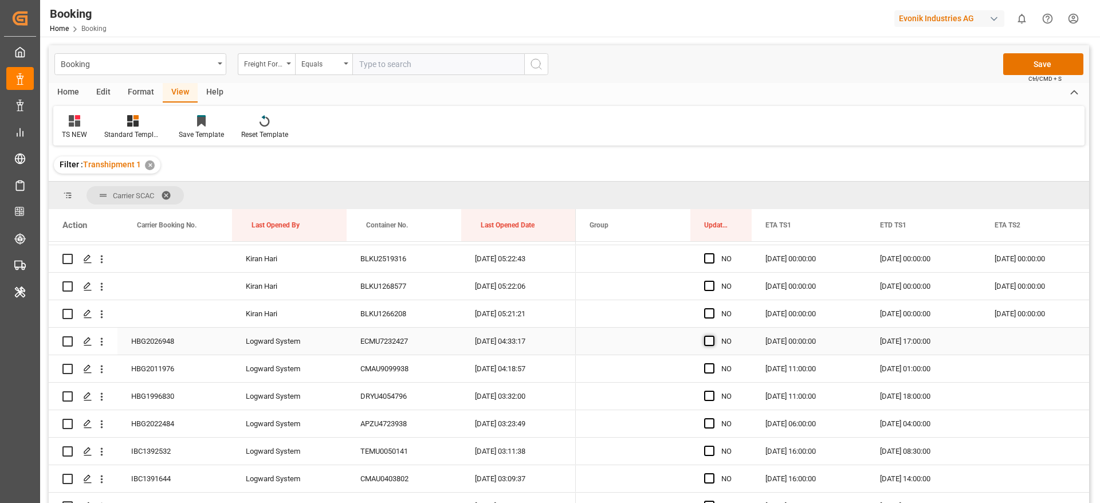
click at [708, 340] on span "Press SPACE to select this row." at bounding box center [709, 341] width 10 height 10
click at [713, 336] on input "Press SPACE to select this row." at bounding box center [713, 336] width 0 height 0
click at [708, 365] on span "Press SPACE to select this row." at bounding box center [709, 368] width 10 height 10
click at [713, 363] on input "Press SPACE to select this row." at bounding box center [713, 363] width 0 height 0
click at [711, 391] on span "Press SPACE to select this row." at bounding box center [709, 396] width 10 height 10
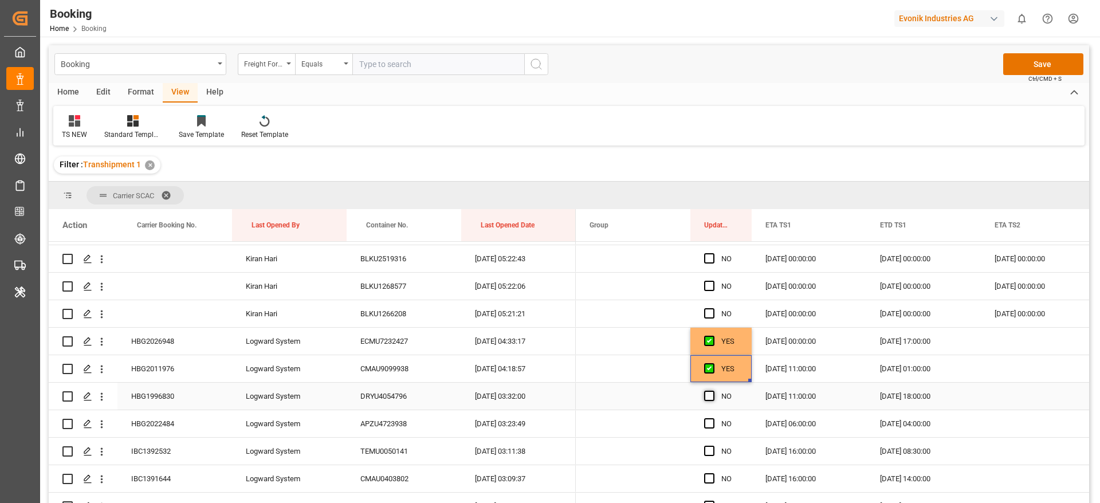
click at [713, 391] on input "Press SPACE to select this row." at bounding box center [713, 391] width 0 height 0
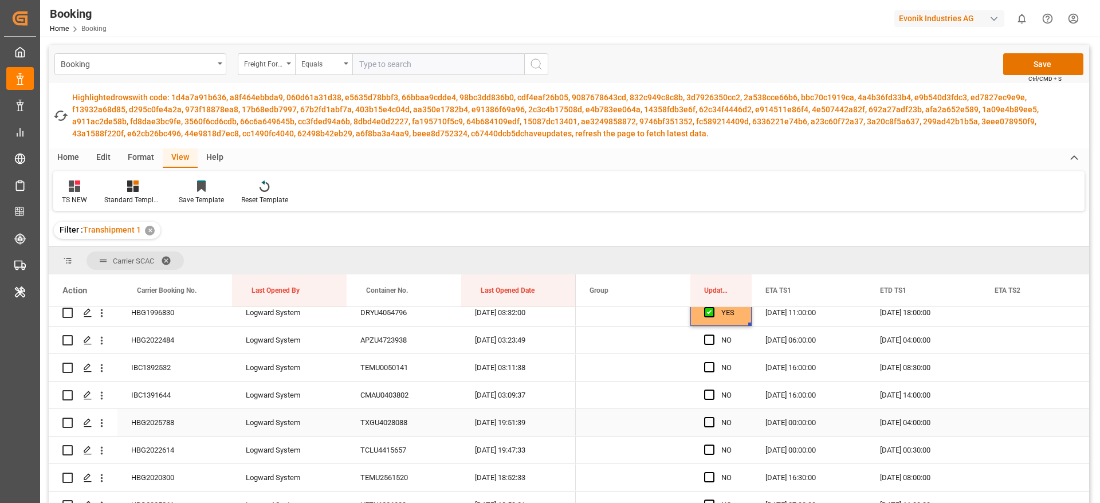
scroll to position [2835, 0]
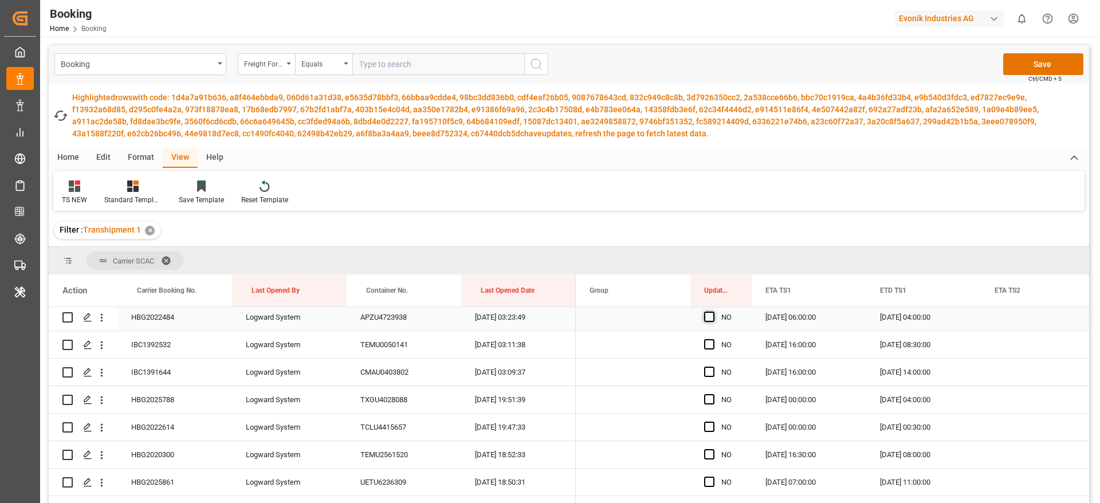
click at [706, 319] on span "Press SPACE to select this row." at bounding box center [709, 317] width 10 height 10
click at [713, 312] on input "Press SPACE to select this row." at bounding box center [713, 312] width 0 height 0
click at [713, 340] on span "Press SPACE to select this row." at bounding box center [709, 344] width 10 height 10
click at [713, 339] on input "Press SPACE to select this row." at bounding box center [713, 339] width 0 height 0
click at [714, 372] on span "Press SPACE to select this row." at bounding box center [709, 372] width 10 height 10
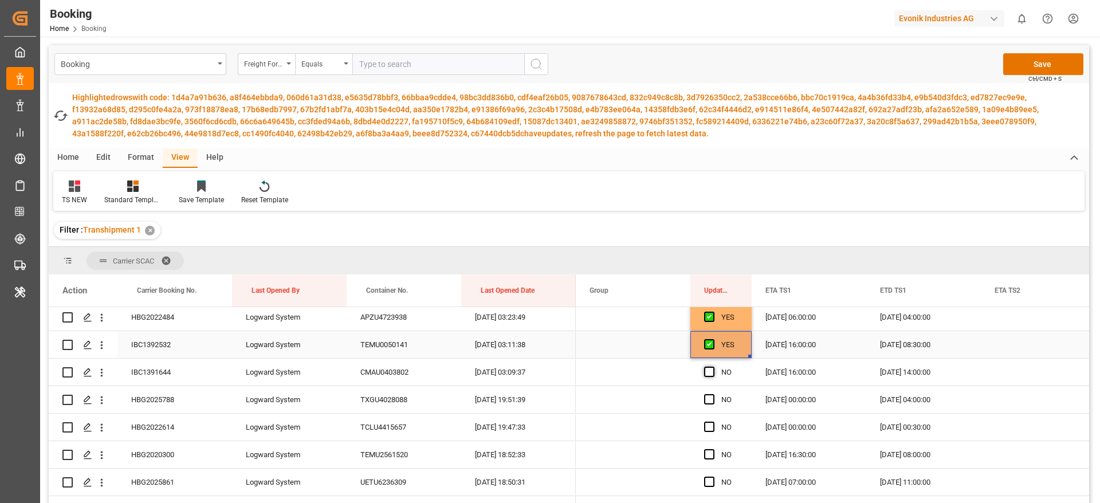
click at [713, 367] on input "Press SPACE to select this row." at bounding box center [713, 367] width 0 height 0
click at [705, 397] on span "Press SPACE to select this row." at bounding box center [709, 399] width 10 height 10
click at [713, 394] on input "Press SPACE to select this row." at bounding box center [713, 394] width 0 height 0
click at [710, 424] on span "Press SPACE to select this row." at bounding box center [709, 427] width 10 height 10
click at [713, 422] on input "Press SPACE to select this row." at bounding box center [713, 422] width 0 height 0
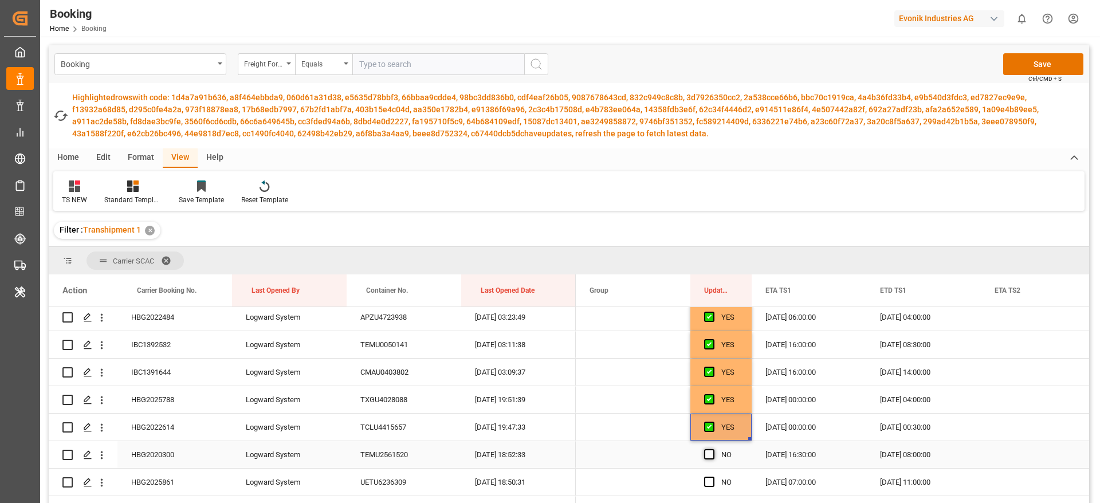
click at [710, 455] on span "Press SPACE to select this row." at bounding box center [709, 454] width 10 height 10
click at [713, 449] on input "Press SPACE to select this row." at bounding box center [713, 449] width 0 height 0
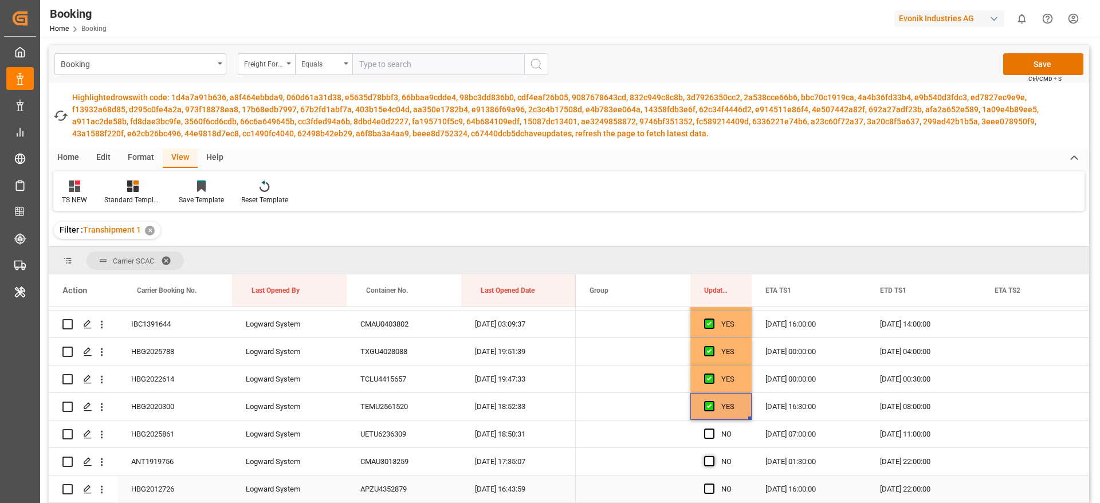
scroll to position [2921, 0]
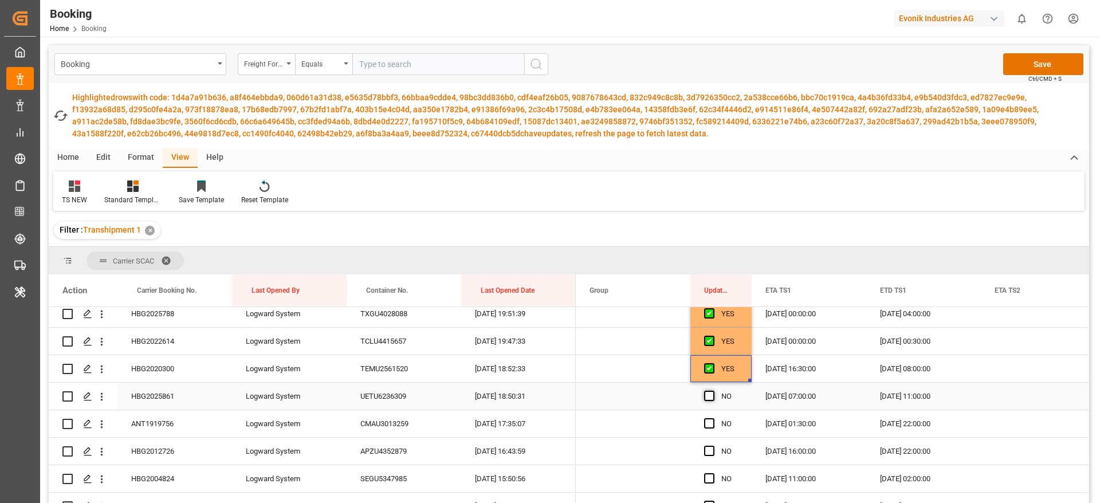
click at [710, 399] on span "Press SPACE to select this row." at bounding box center [709, 396] width 10 height 10
click at [713, 391] on input "Press SPACE to select this row." at bounding box center [713, 391] width 0 height 0
click at [710, 422] on span "Press SPACE to select this row." at bounding box center [709, 423] width 10 height 10
click at [713, 418] on input "Press SPACE to select this row." at bounding box center [713, 418] width 0 height 0
click at [707, 449] on span "Press SPACE to select this row." at bounding box center [709, 451] width 10 height 10
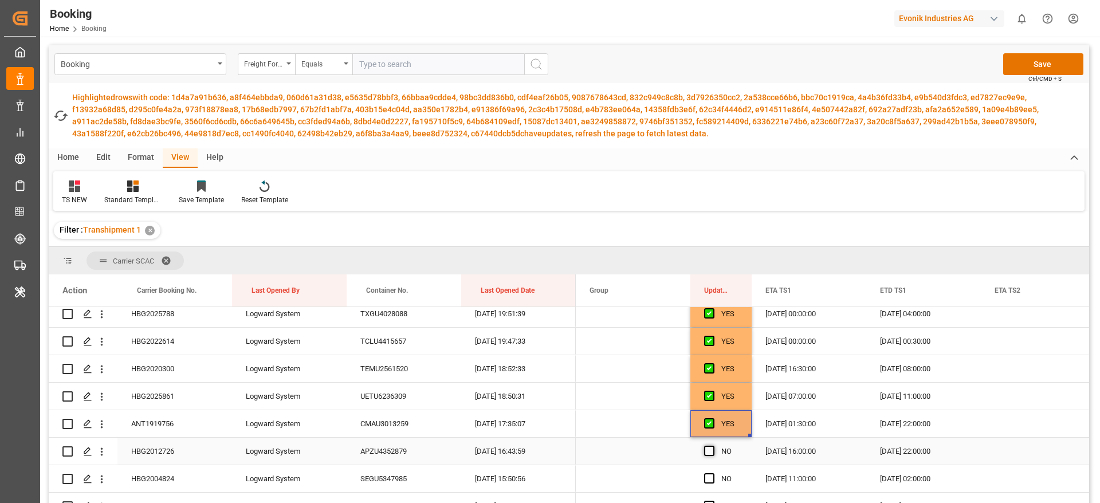
click at [713, 446] on input "Press SPACE to select this row." at bounding box center [713, 446] width 0 height 0
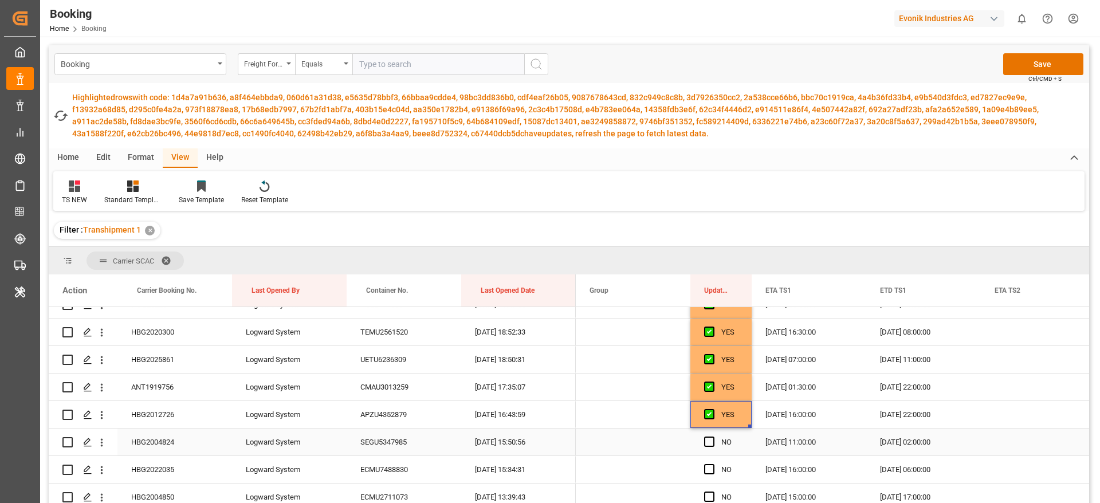
scroll to position [3007, 0]
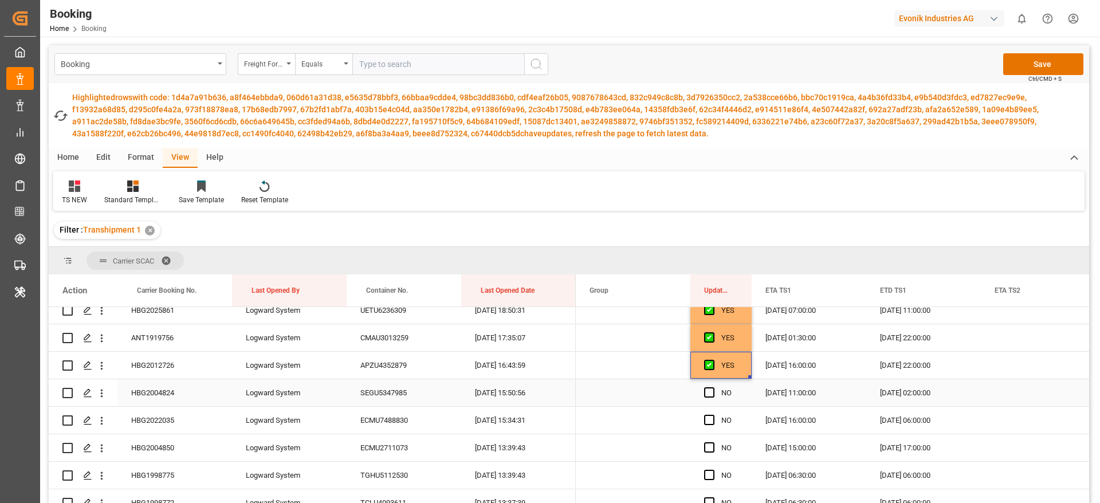
click at [707, 462] on div "Press SPACE to select this row." at bounding box center [712, 475] width 17 height 26
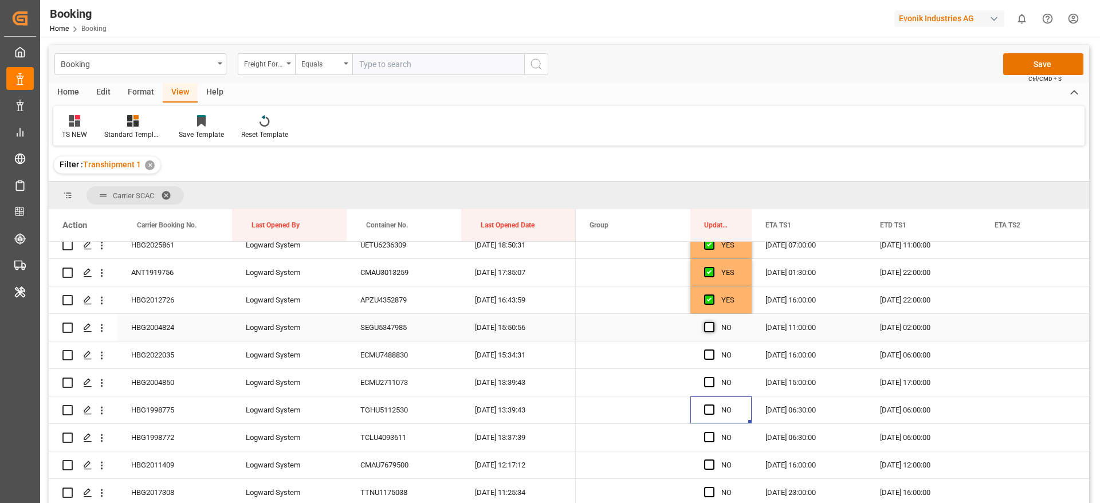
click at [707, 324] on span "Press SPACE to select this row." at bounding box center [709, 327] width 10 height 10
click at [713, 322] on input "Press SPACE to select this row." at bounding box center [713, 322] width 0 height 0
click at [710, 353] on span "Press SPACE to select this row." at bounding box center [709, 354] width 10 height 10
click at [713, 349] on input "Press SPACE to select this row." at bounding box center [713, 349] width 0 height 0
click at [710, 388] on div "Press SPACE to select this row." at bounding box center [712, 382] width 17 height 26
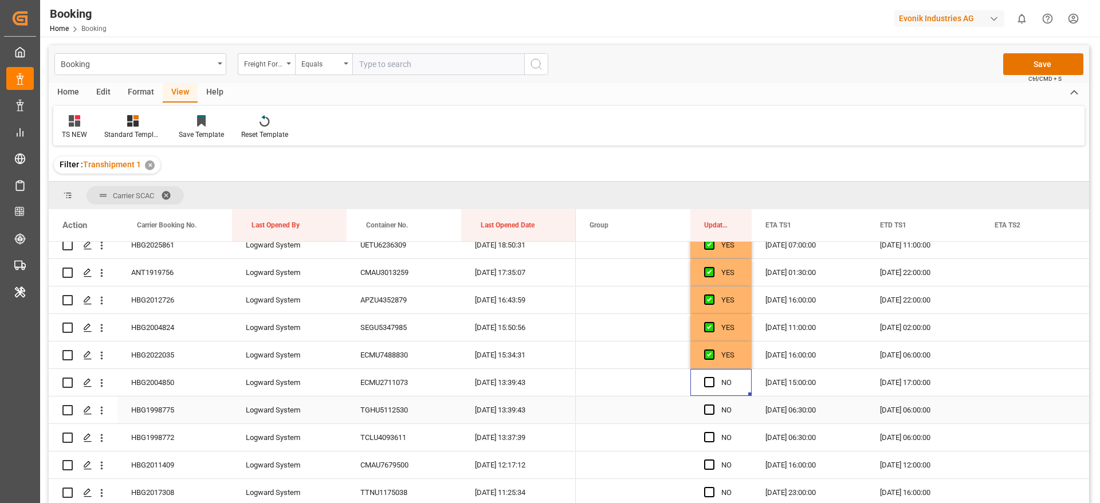
drag, startPoint x: 710, startPoint y: 408, endPoint x: 709, endPoint y: 389, distance: 18.4
click at [710, 409] on span "Press SPACE to select this row." at bounding box center [709, 409] width 10 height 10
click at [713, 404] on input "Press SPACE to select this row." at bounding box center [713, 404] width 0 height 0
click at [709, 387] on div "Press SPACE to select this row." at bounding box center [712, 382] width 17 height 26
click at [709, 381] on span "Press SPACE to select this row." at bounding box center [709, 382] width 10 height 10
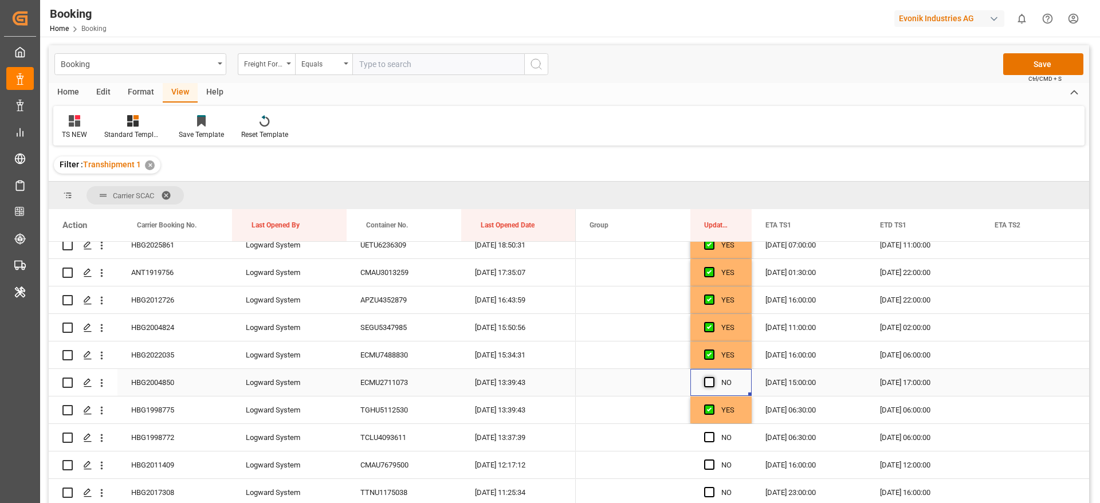
click at [713, 377] on input "Press SPACE to select this row." at bounding box center [713, 377] width 0 height 0
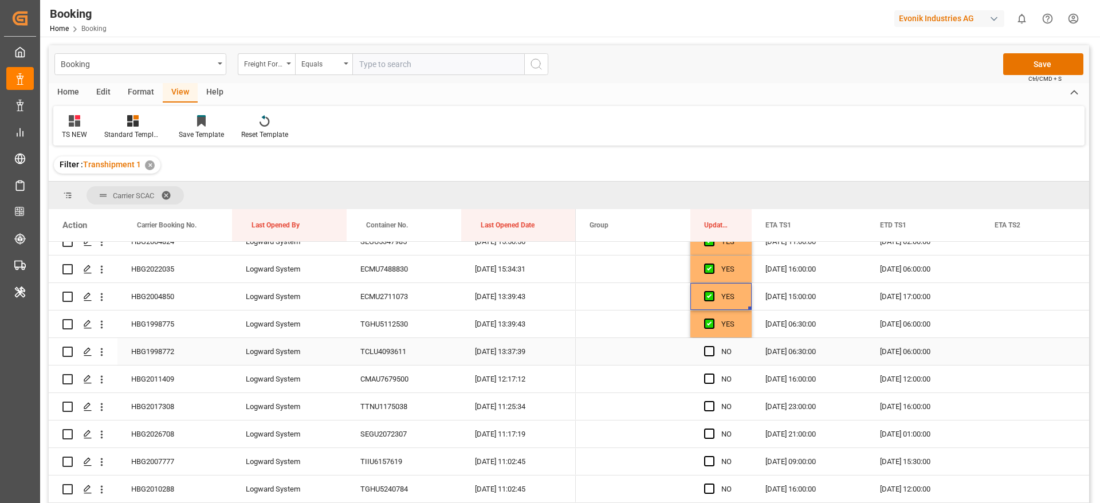
drag, startPoint x: 707, startPoint y: 353, endPoint x: 710, endPoint y: 368, distance: 14.5
click at [707, 352] on span "Press SPACE to select this row." at bounding box center [709, 351] width 10 height 10
click at [713, 346] on input "Press SPACE to select this row." at bounding box center [713, 346] width 0 height 0
click at [712, 377] on span "Press SPACE to select this row." at bounding box center [709, 378] width 10 height 10
click at [713, 373] on input "Press SPACE to select this row." at bounding box center [713, 373] width 0 height 0
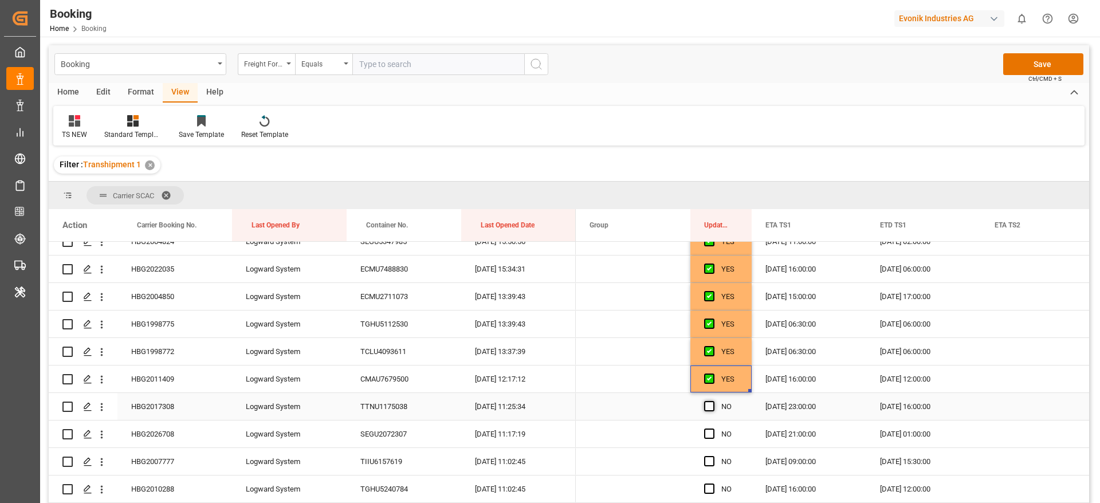
click at [710, 407] on span "Press SPACE to select this row." at bounding box center [709, 406] width 10 height 10
click at [713, 401] on input "Press SPACE to select this row." at bounding box center [713, 401] width 0 height 0
click at [713, 435] on span "Press SPACE to select this row." at bounding box center [709, 433] width 10 height 10
click at [713, 428] on input "Press SPACE to select this row." at bounding box center [713, 428] width 0 height 0
click at [710, 463] on span "Press SPACE to select this row." at bounding box center [709, 461] width 10 height 10
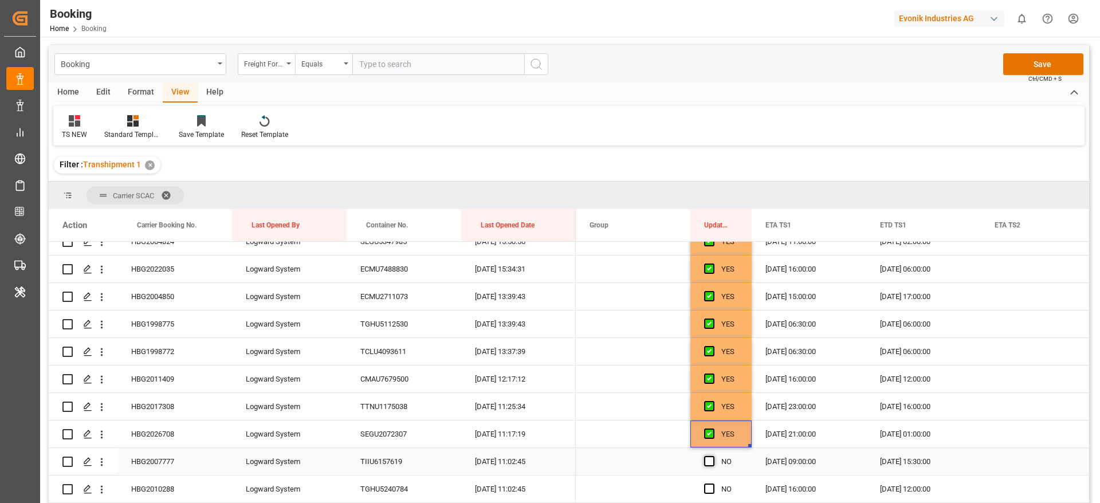
click at [713, 456] on input "Press SPACE to select this row." at bounding box center [713, 456] width 0 height 0
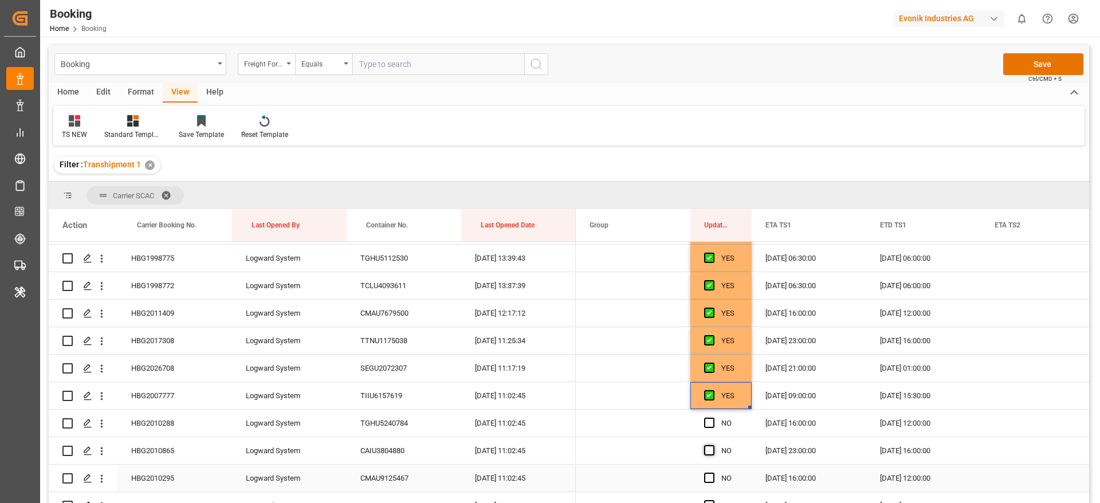
scroll to position [3179, 0]
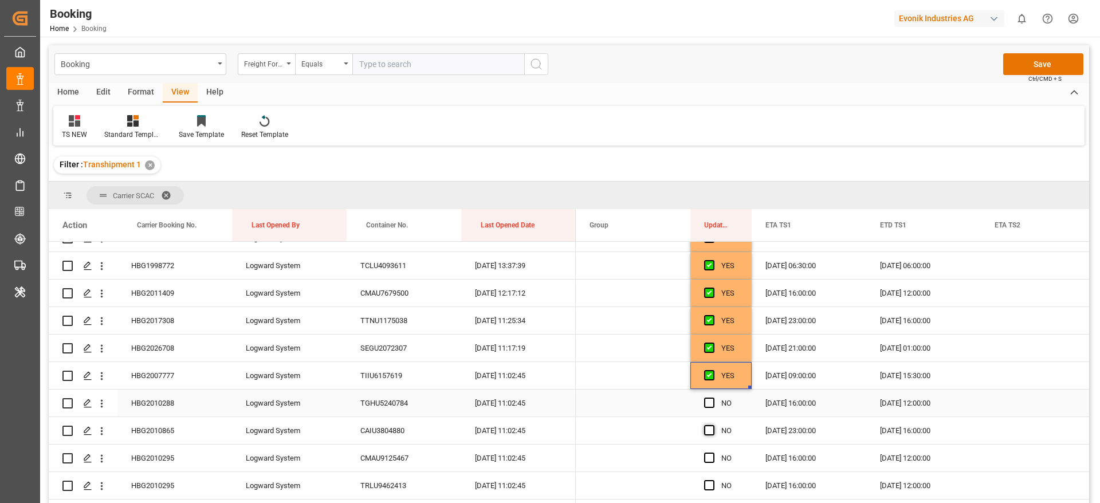
click at [707, 401] on span "Press SPACE to select this row." at bounding box center [709, 402] width 10 height 10
click at [713, 397] on input "Press SPACE to select this row." at bounding box center [713, 397] width 0 height 0
click at [710, 431] on span "Press SPACE to select this row." at bounding box center [709, 430] width 10 height 10
click at [713, 425] on input "Press SPACE to select this row." at bounding box center [713, 425] width 0 height 0
click at [710, 459] on span "Press SPACE to select this row." at bounding box center [709, 457] width 10 height 10
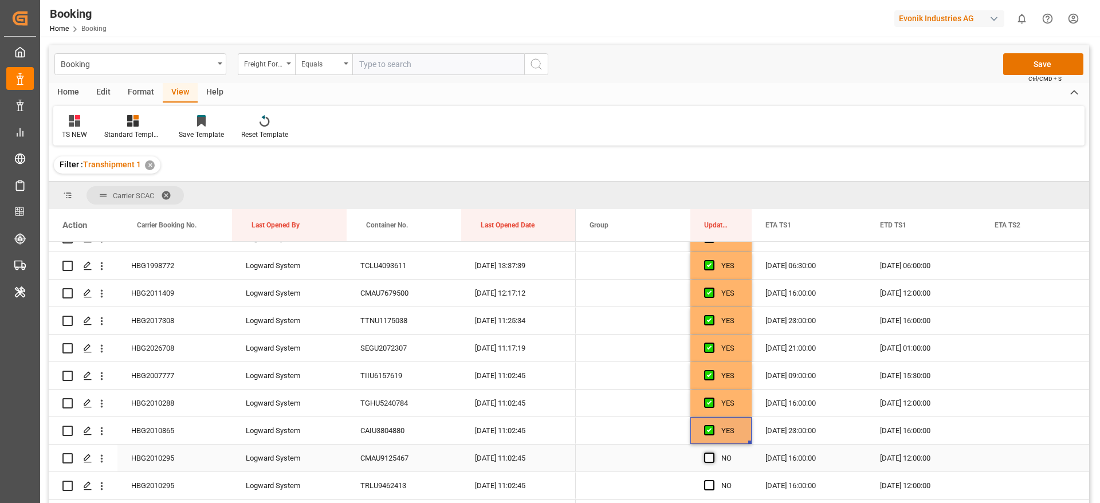
click at [713, 452] on input "Press SPACE to select this row." at bounding box center [713, 452] width 0 height 0
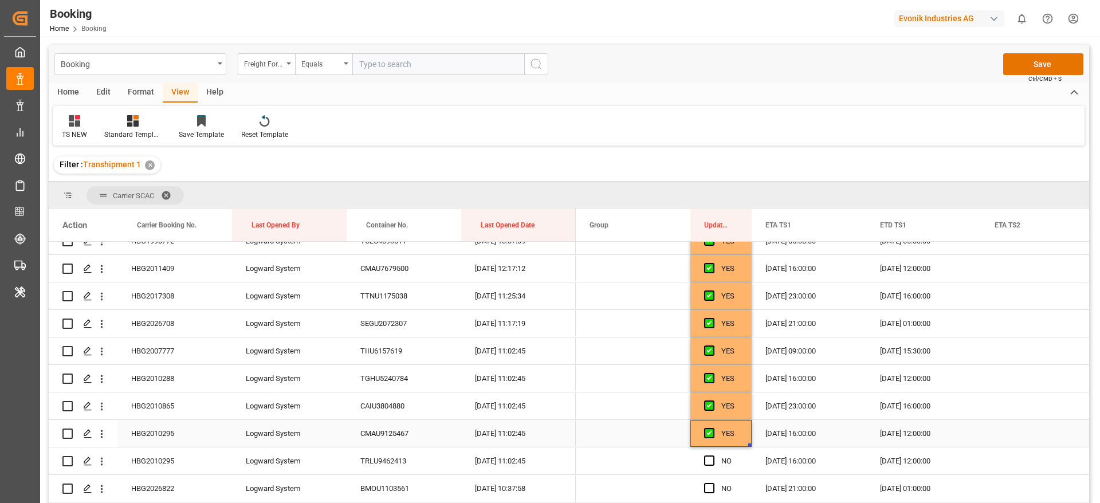
scroll to position [3265, 0]
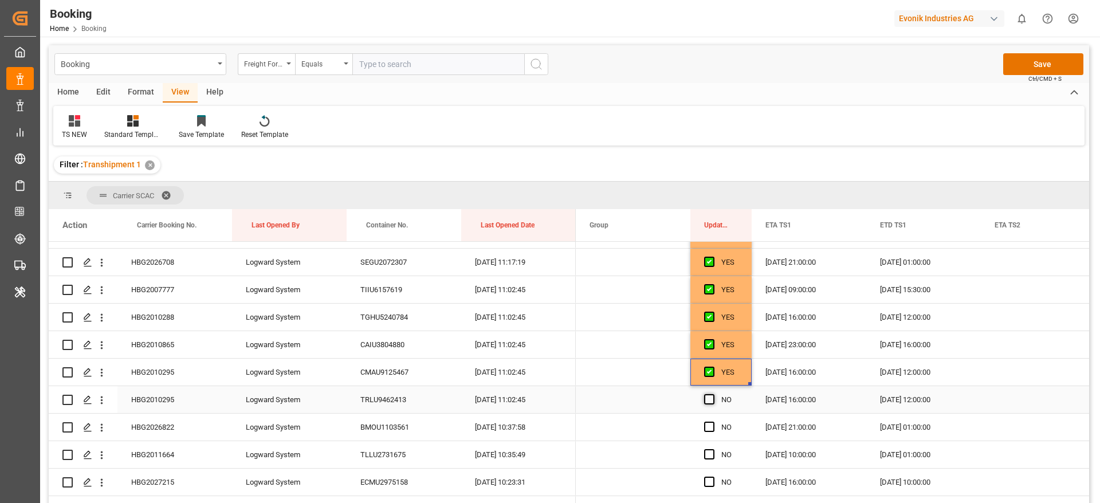
click at [707, 401] on span "Press SPACE to select this row." at bounding box center [709, 399] width 10 height 10
click at [713, 394] on input "Press SPACE to select this row." at bounding box center [713, 394] width 0 height 0
click at [713, 424] on span "Press SPACE to select this row." at bounding box center [709, 427] width 10 height 10
click at [713, 422] on input "Press SPACE to select this row." at bounding box center [713, 422] width 0 height 0
click at [712, 454] on span "Press SPACE to select this row." at bounding box center [709, 454] width 10 height 10
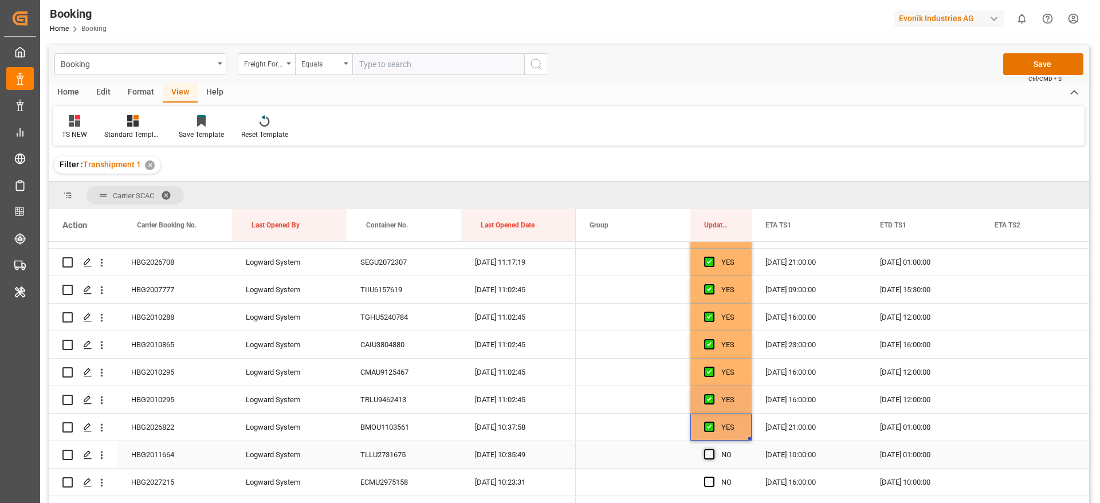
click at [713, 449] on input "Press SPACE to select this row." at bounding box center [713, 449] width 0 height 0
click at [711, 482] on span "Press SPACE to select this row." at bounding box center [709, 482] width 10 height 10
click at [713, 477] on input "Press SPACE to select this row." at bounding box center [713, 477] width 0 height 0
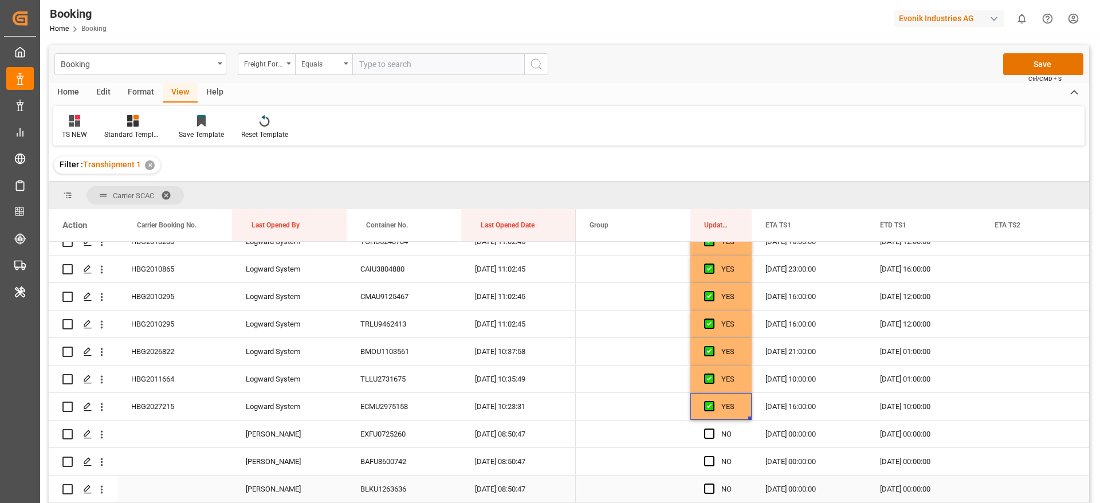
scroll to position [3351, 0]
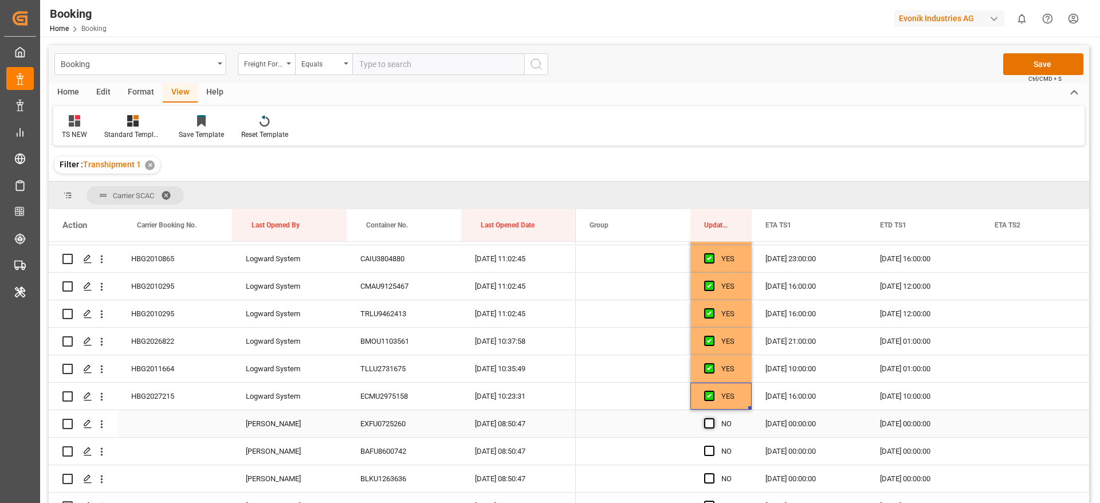
click at [707, 426] on span "Press SPACE to select this row." at bounding box center [709, 423] width 10 height 10
click at [713, 418] on input "Press SPACE to select this row." at bounding box center [713, 418] width 0 height 0
click at [715, 455] on div "Press SPACE to select this row." at bounding box center [712, 451] width 17 height 26
click at [712, 454] on span "Press SPACE to select this row." at bounding box center [709, 451] width 10 height 10
click at [713, 446] on input "Press SPACE to select this row." at bounding box center [713, 446] width 0 height 0
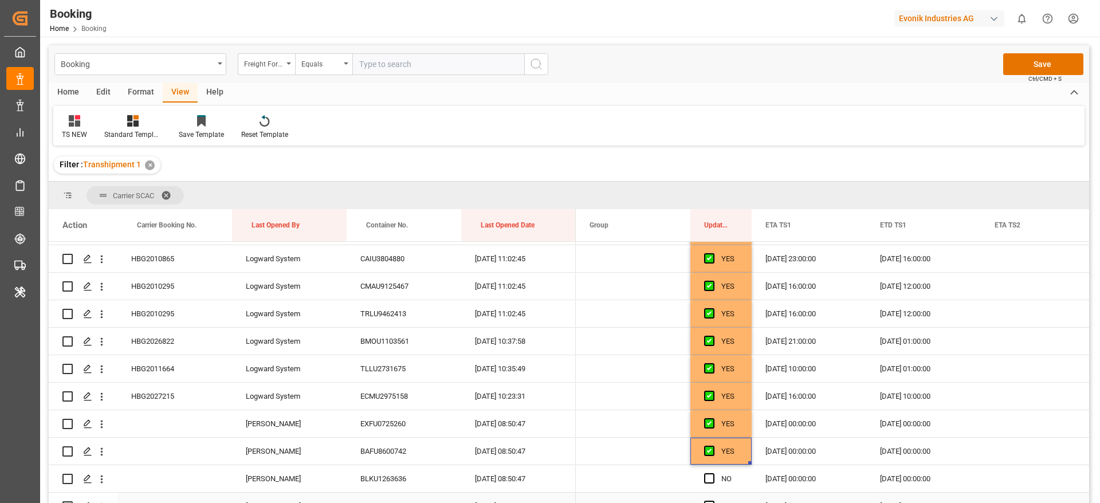
scroll to position [3437, 0]
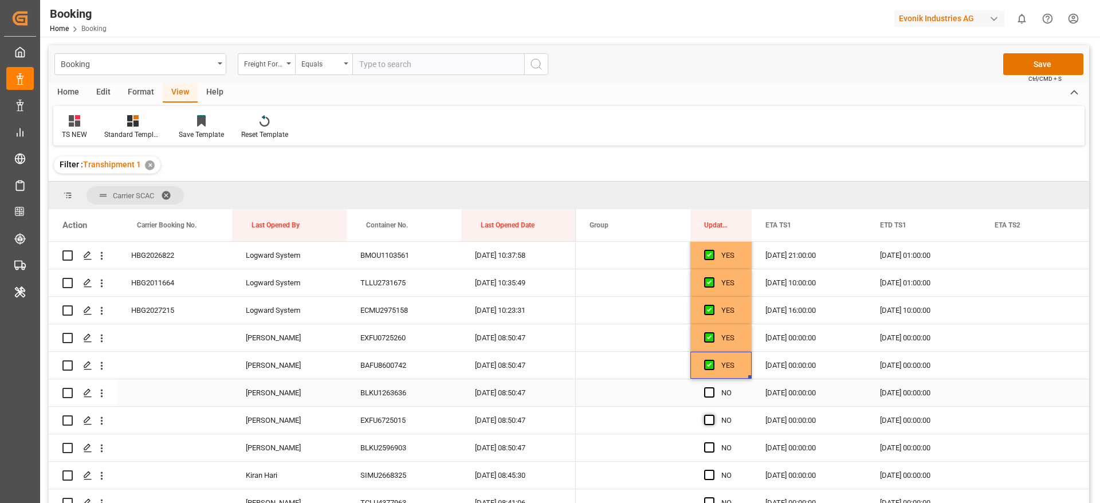
click at [711, 396] on span "Press SPACE to select this row." at bounding box center [709, 392] width 10 height 10
click at [713, 387] on input "Press SPACE to select this row." at bounding box center [713, 387] width 0 height 0
click at [711, 423] on span "Press SPACE to select this row." at bounding box center [709, 420] width 10 height 10
click at [713, 415] on input "Press SPACE to select this row." at bounding box center [713, 415] width 0 height 0
click at [711, 447] on span "Press SPACE to select this row." at bounding box center [709, 447] width 10 height 10
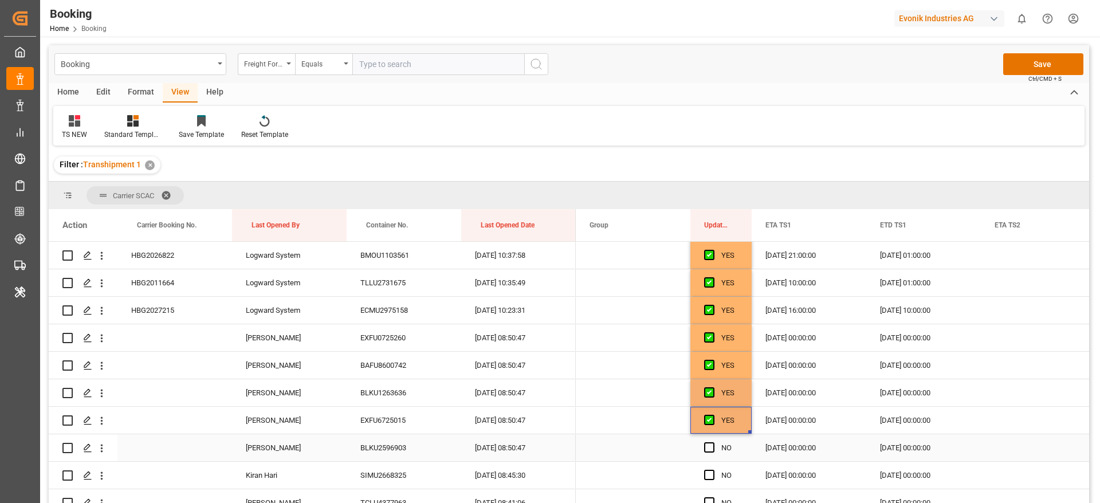
click at [713, 442] on input "Press SPACE to select this row." at bounding box center [713, 442] width 0 height 0
click at [711, 479] on span "Press SPACE to select this row." at bounding box center [709, 475] width 10 height 10
click at [713, 470] on input "Press SPACE to select this row." at bounding box center [713, 470] width 0 height 0
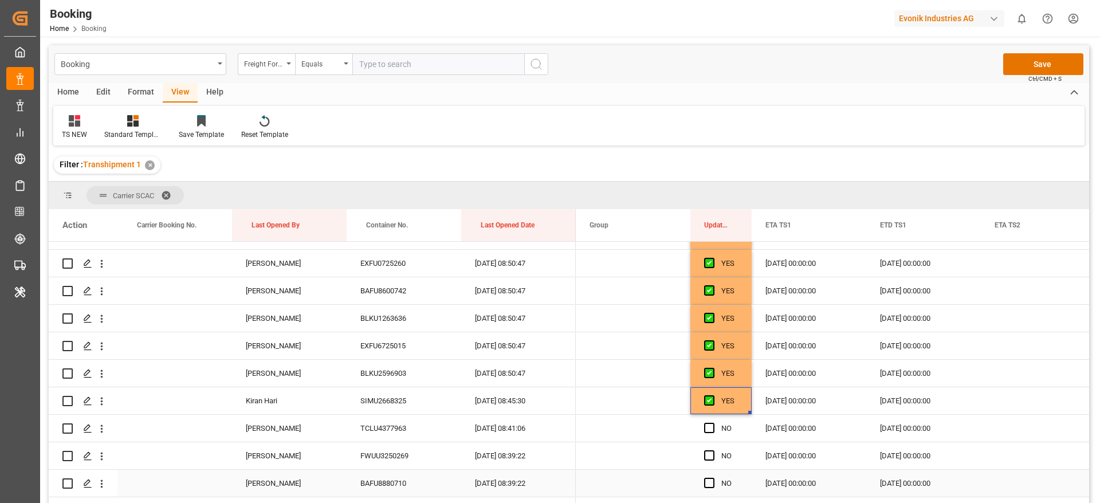
scroll to position [3522, 0]
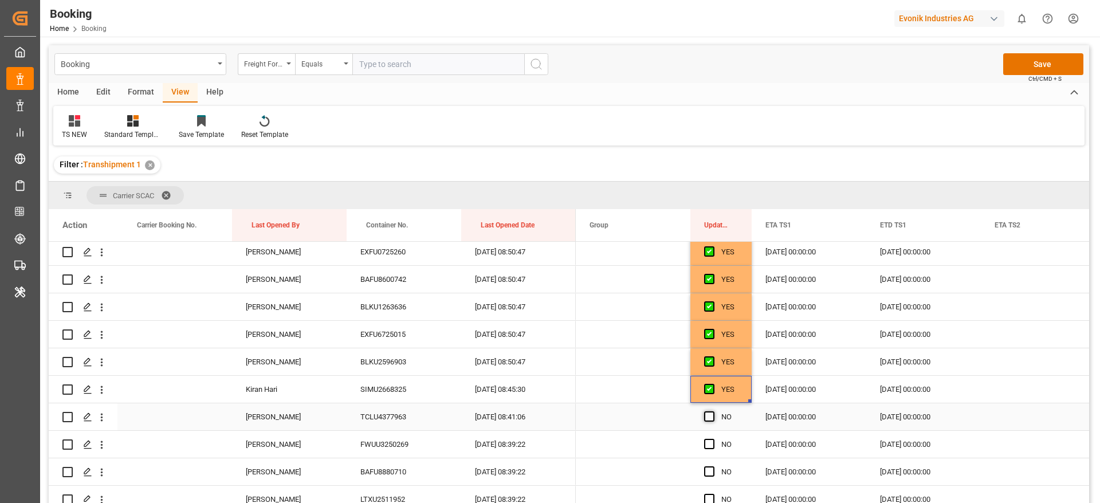
click at [707, 419] on span "Press SPACE to select this row." at bounding box center [709, 416] width 10 height 10
click at [713, 411] on input "Press SPACE to select this row." at bounding box center [713, 411] width 0 height 0
click at [707, 446] on span "Press SPACE to select this row." at bounding box center [709, 444] width 10 height 10
click at [713, 439] on input "Press SPACE to select this row." at bounding box center [713, 439] width 0 height 0
click at [708, 469] on span "Press SPACE to select this row." at bounding box center [709, 471] width 10 height 10
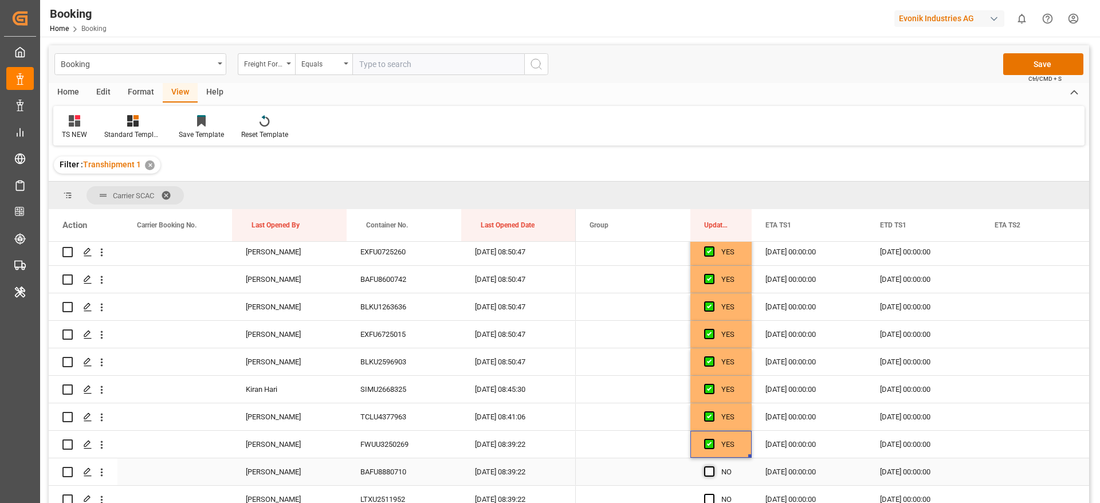
click at [713, 466] on input "Press SPACE to select this row." at bounding box center [713, 466] width 0 height 0
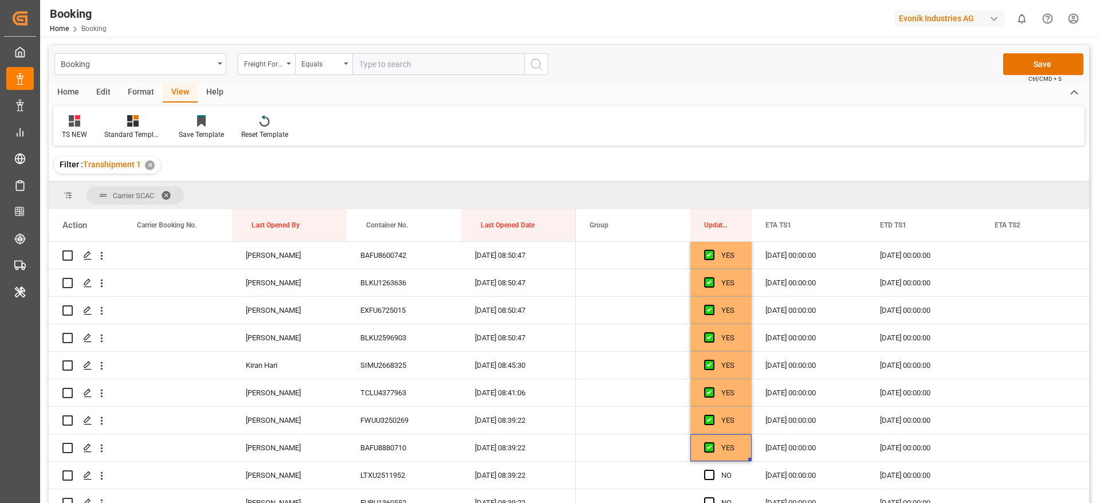
scroll to position [3608, 0]
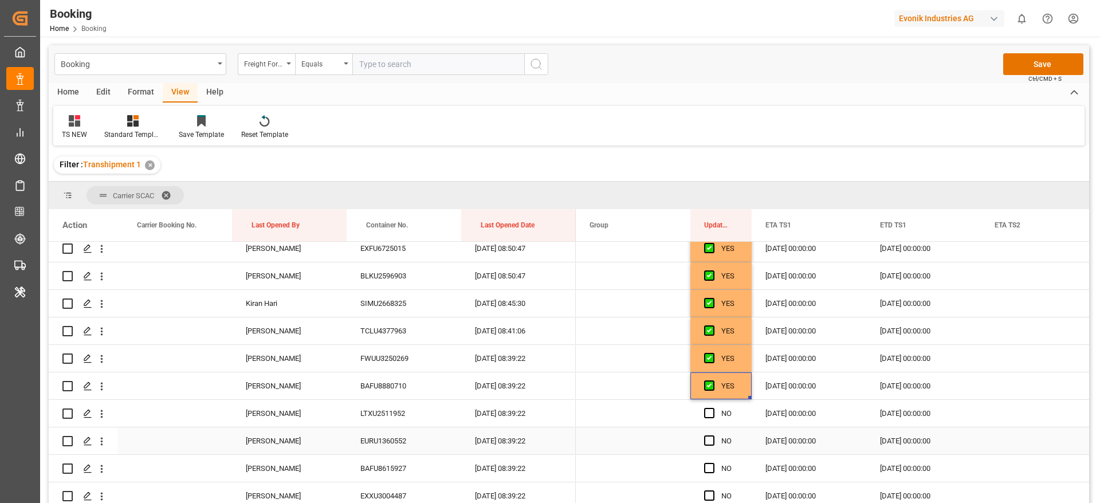
click at [715, 412] on div "Press SPACE to select this row." at bounding box center [712, 413] width 17 height 26
click at [711, 442] on span "Press SPACE to select this row." at bounding box center [709, 440] width 10 height 10
click at [713, 435] on input "Press SPACE to select this row." at bounding box center [713, 435] width 0 height 0
click at [709, 414] on span "Press SPACE to select this row." at bounding box center [709, 413] width 10 height 10
click at [713, 408] on input "Press SPACE to select this row." at bounding box center [713, 408] width 0 height 0
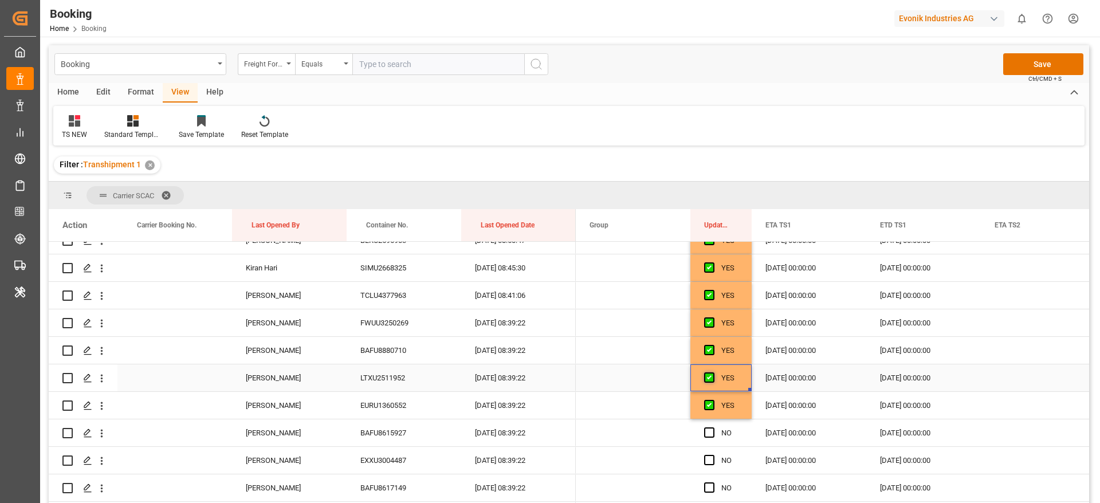
scroll to position [3694, 0]
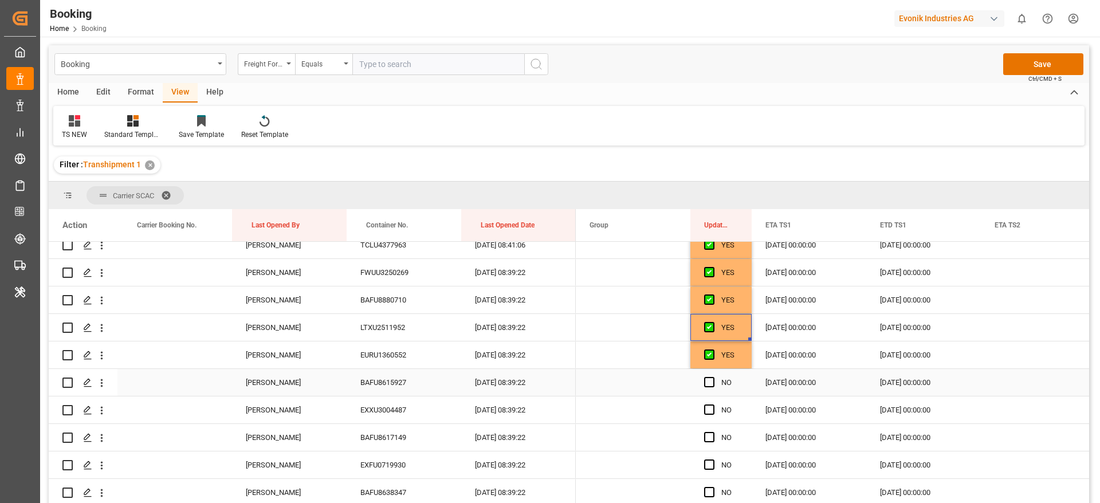
click at [714, 383] on span "Press SPACE to select this row." at bounding box center [709, 382] width 10 height 10
click at [713, 377] on input "Press SPACE to select this row." at bounding box center [713, 377] width 0 height 0
click at [712, 409] on span "Press SPACE to select this row." at bounding box center [709, 409] width 10 height 10
click at [713, 404] on input "Press SPACE to select this row." at bounding box center [713, 404] width 0 height 0
click at [711, 437] on span "Press SPACE to select this row." at bounding box center [709, 437] width 10 height 10
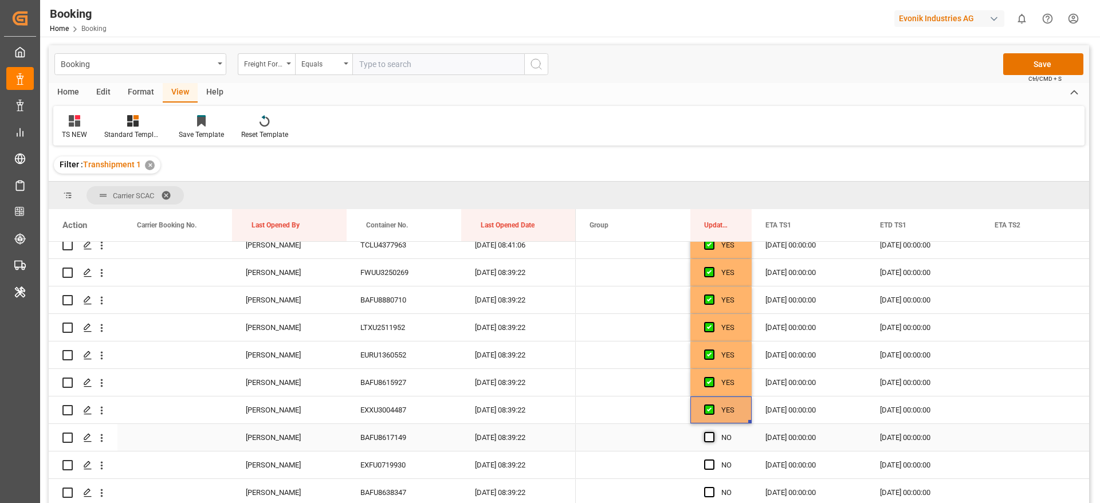
click at [713, 432] on input "Press SPACE to select this row." at bounding box center [713, 432] width 0 height 0
click at [710, 467] on span "Press SPACE to select this row." at bounding box center [709, 464] width 10 height 10
click at [713, 459] on input "Press SPACE to select this row." at bounding box center [713, 459] width 0 height 0
click at [708, 490] on span "Press SPACE to select this row." at bounding box center [709, 492] width 10 height 10
click at [713, 487] on input "Press SPACE to select this row." at bounding box center [713, 487] width 0 height 0
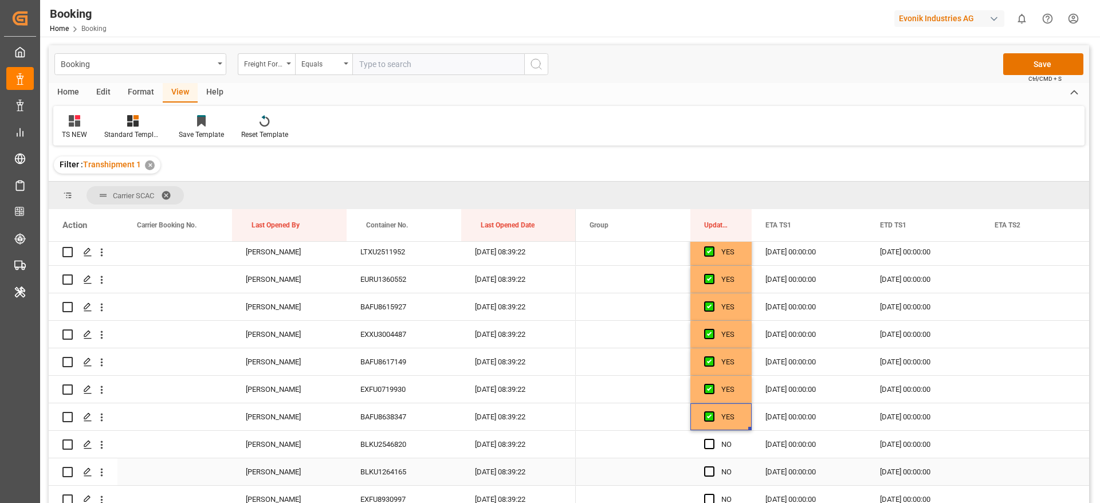
scroll to position [3780, 0]
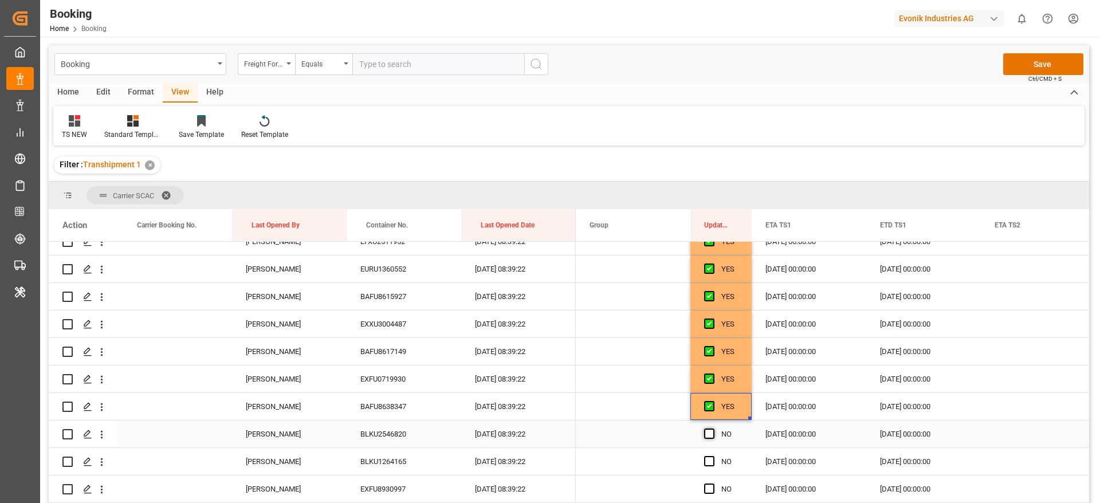
click at [708, 432] on span "Press SPACE to select this row." at bounding box center [709, 433] width 10 height 10
click at [713, 428] on input "Press SPACE to select this row." at bounding box center [713, 428] width 0 height 0
click at [712, 460] on span "Press SPACE to select this row." at bounding box center [709, 461] width 10 height 10
click at [713, 456] on input "Press SPACE to select this row." at bounding box center [713, 456] width 0 height 0
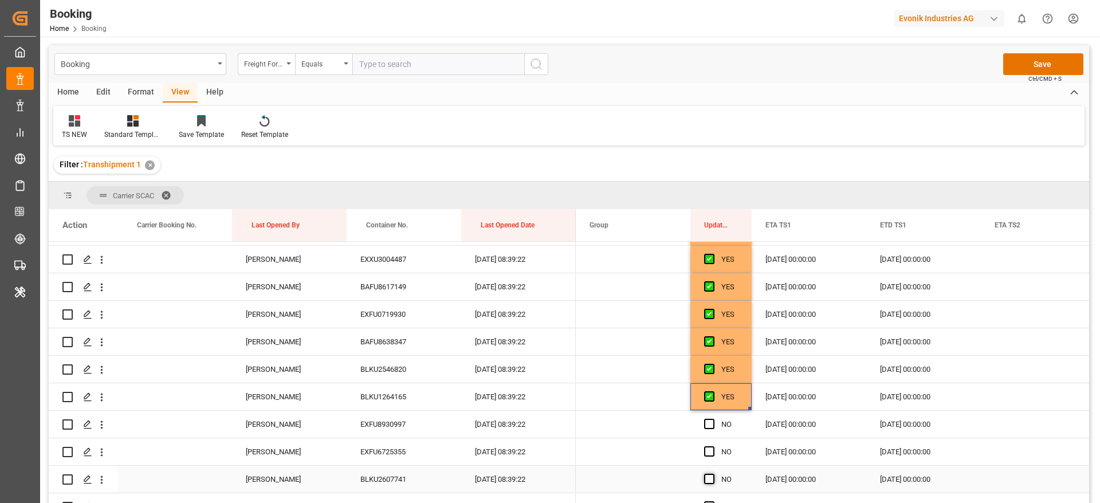
scroll to position [3866, 0]
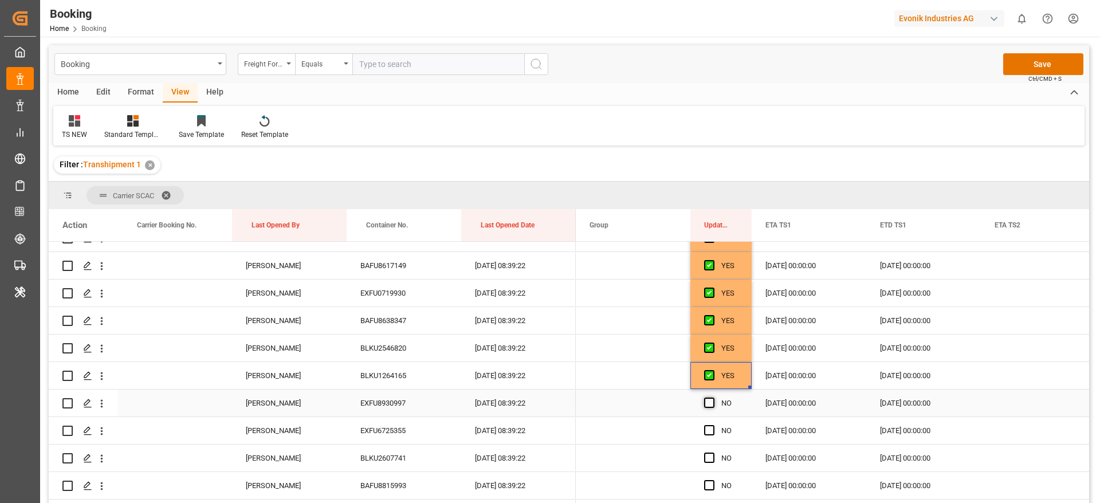
click at [709, 404] on span "Press SPACE to select this row." at bounding box center [709, 402] width 10 height 10
click at [713, 397] on input "Press SPACE to select this row." at bounding box center [713, 397] width 0 height 0
click at [708, 429] on span "Press SPACE to select this row." at bounding box center [709, 430] width 10 height 10
click at [713, 425] on input "Press SPACE to select this row." at bounding box center [713, 425] width 0 height 0
click at [710, 455] on span "Press SPACE to select this row." at bounding box center [709, 457] width 10 height 10
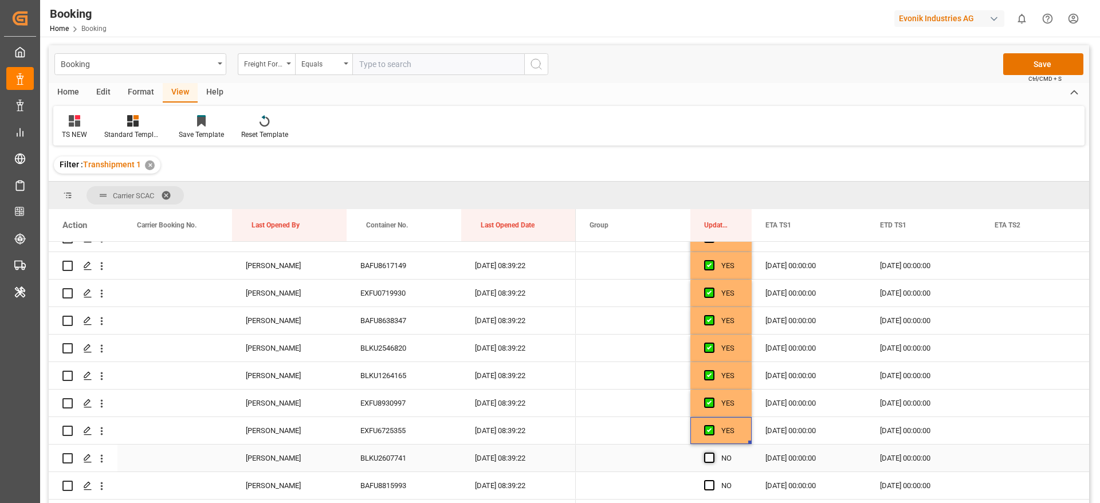
click at [713, 452] on input "Press SPACE to select this row." at bounding box center [713, 452] width 0 height 0
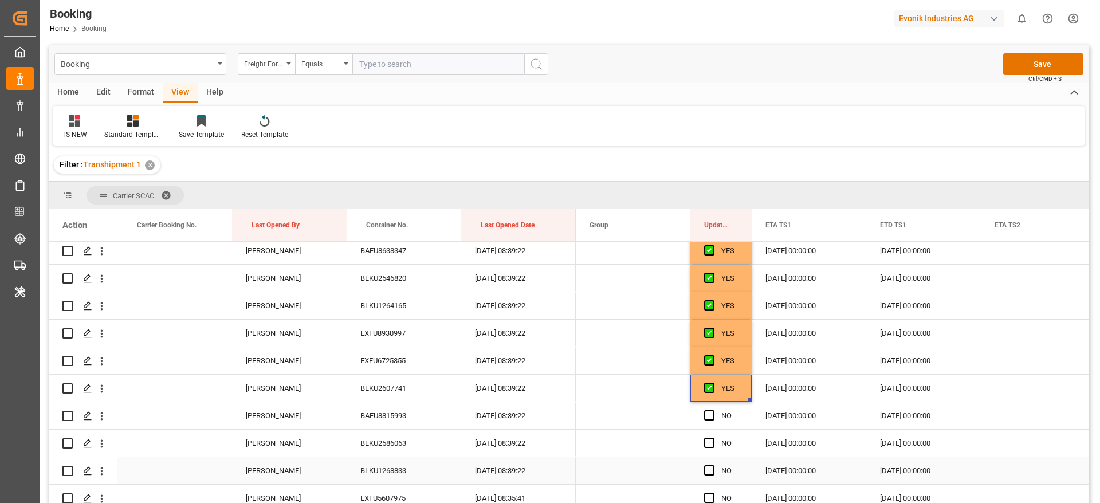
scroll to position [3952, 0]
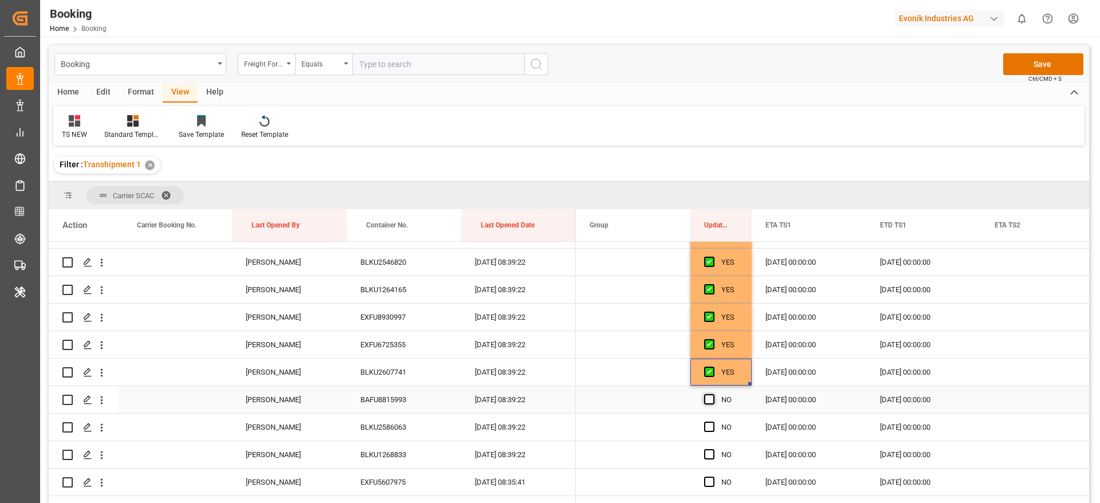
click at [711, 404] on span "Press SPACE to select this row." at bounding box center [709, 399] width 10 height 10
click at [713, 394] on input "Press SPACE to select this row." at bounding box center [713, 394] width 0 height 0
click at [711, 427] on span "Press SPACE to select this row." at bounding box center [709, 427] width 10 height 10
click at [713, 422] on input "Press SPACE to select this row." at bounding box center [713, 422] width 0 height 0
click at [711, 454] on span "Press SPACE to select this row." at bounding box center [709, 454] width 10 height 10
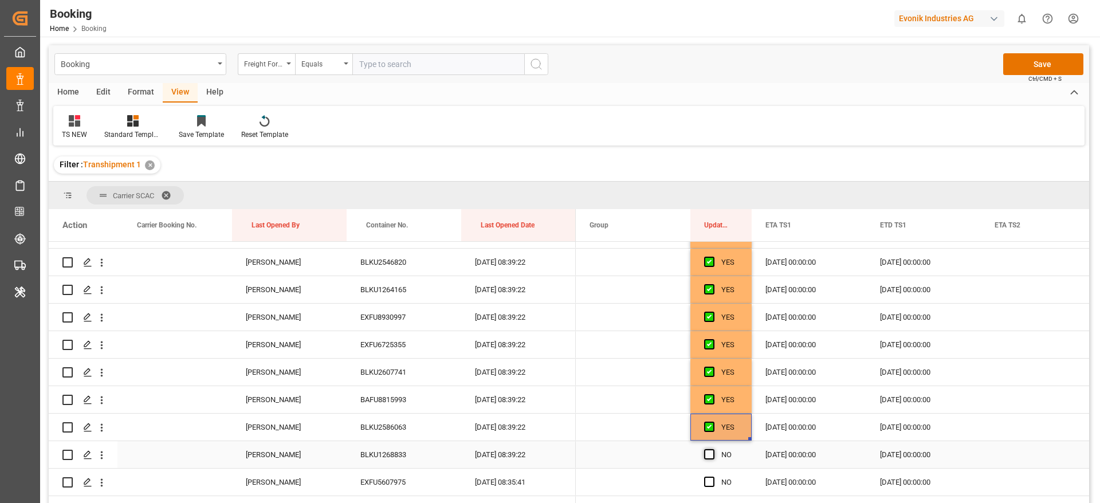
click at [713, 449] on input "Press SPACE to select this row." at bounding box center [713, 449] width 0 height 0
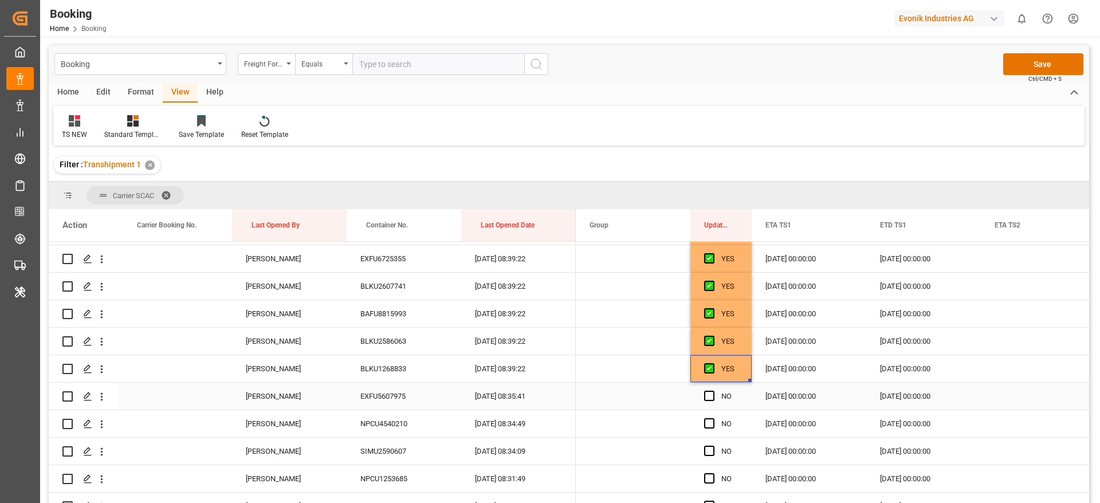
click at [710, 401] on div "Press SPACE to select this row." at bounding box center [712, 396] width 17 height 26
click at [709, 422] on span "Press SPACE to select this row." at bounding box center [709, 423] width 10 height 10
click at [713, 418] on input "Press SPACE to select this row." at bounding box center [713, 418] width 0 height 0
click at [708, 399] on span "Press SPACE to select this row." at bounding box center [709, 396] width 10 height 10
click at [713, 391] on input "Press SPACE to select this row." at bounding box center [713, 391] width 0 height 0
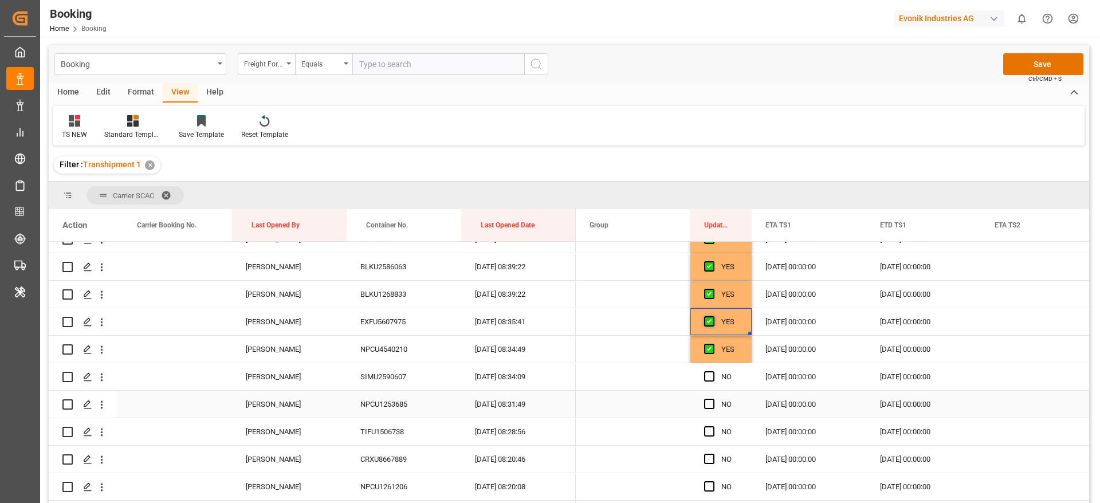
scroll to position [4124, 0]
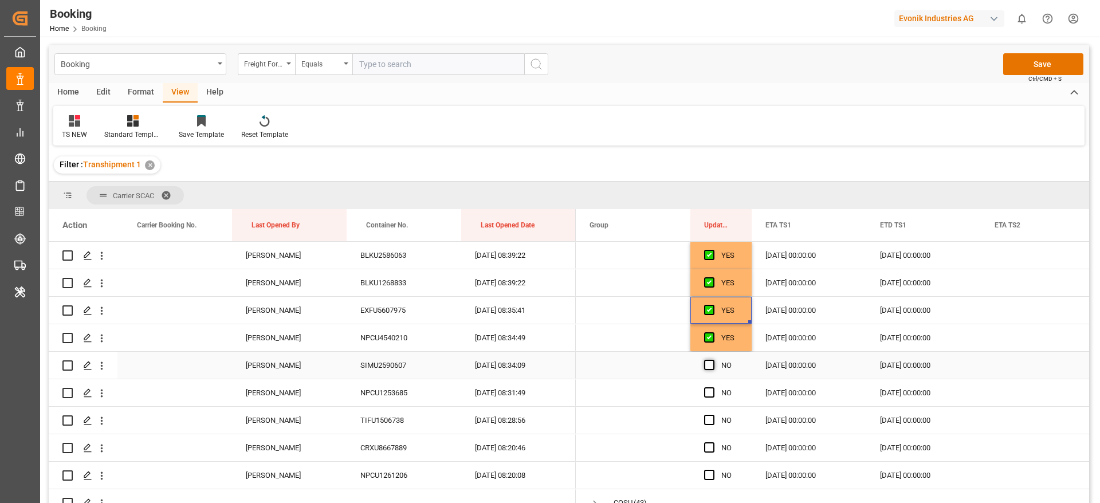
click at [709, 364] on span "Press SPACE to select this row." at bounding box center [709, 365] width 10 height 10
click at [713, 360] on input "Press SPACE to select this row." at bounding box center [713, 360] width 0 height 0
click at [709, 389] on span "Press SPACE to select this row." at bounding box center [709, 392] width 10 height 10
click at [713, 387] on input "Press SPACE to select this row." at bounding box center [713, 387] width 0 height 0
click at [709, 423] on span "Press SPACE to select this row." at bounding box center [709, 420] width 10 height 10
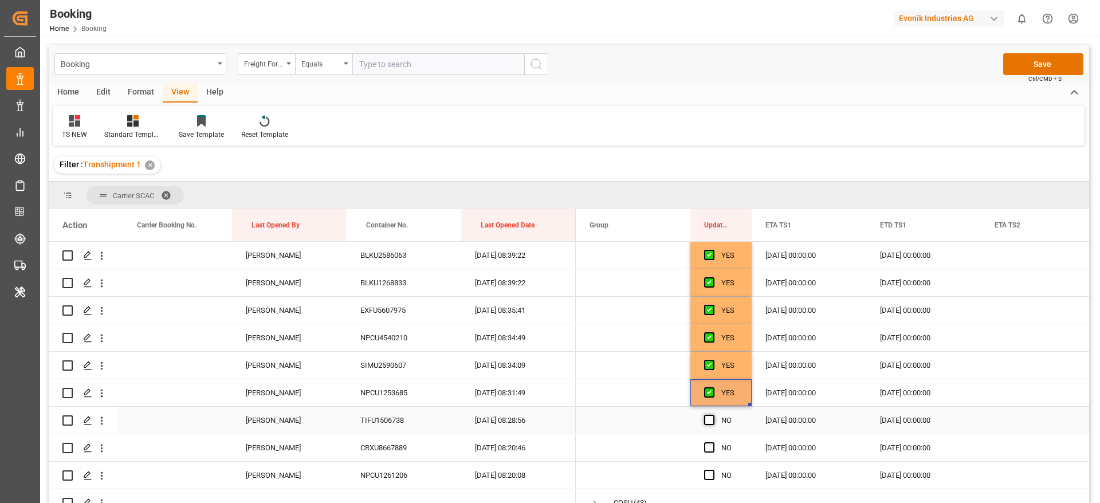
click at [713, 415] on input "Press SPACE to select this row." at bounding box center [713, 415] width 0 height 0
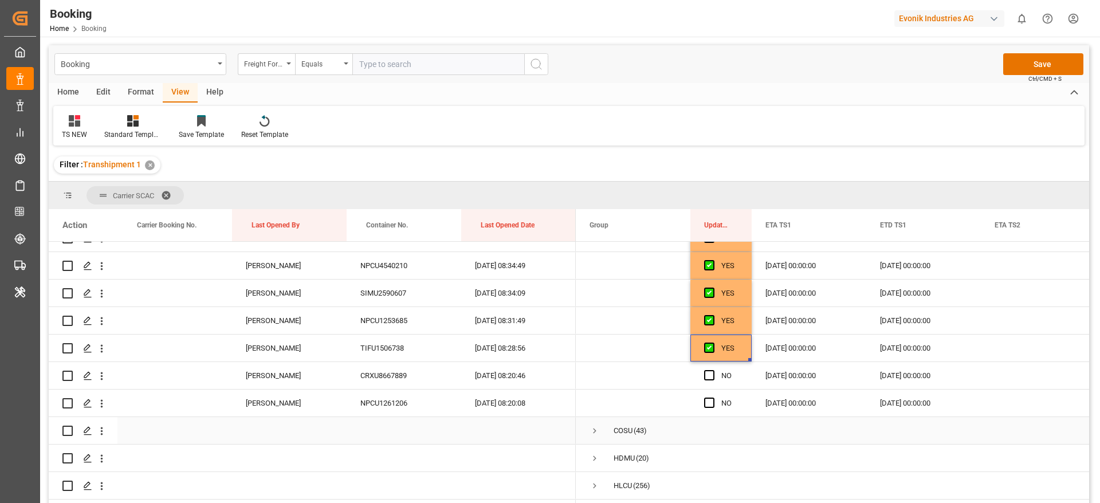
scroll to position [4210, 0]
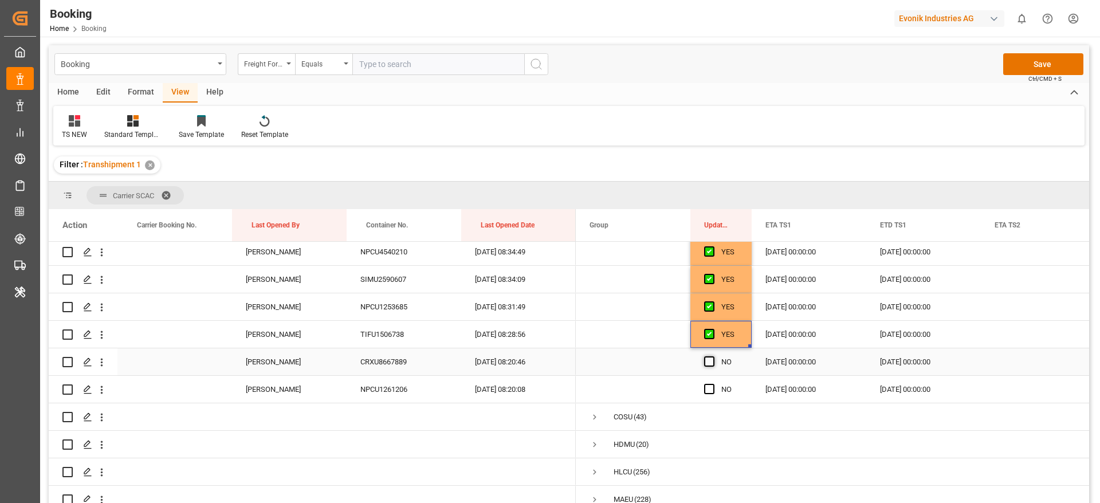
click at [708, 360] on span "Press SPACE to select this row." at bounding box center [709, 361] width 10 height 10
